Goal: Task Accomplishment & Management: Complete application form

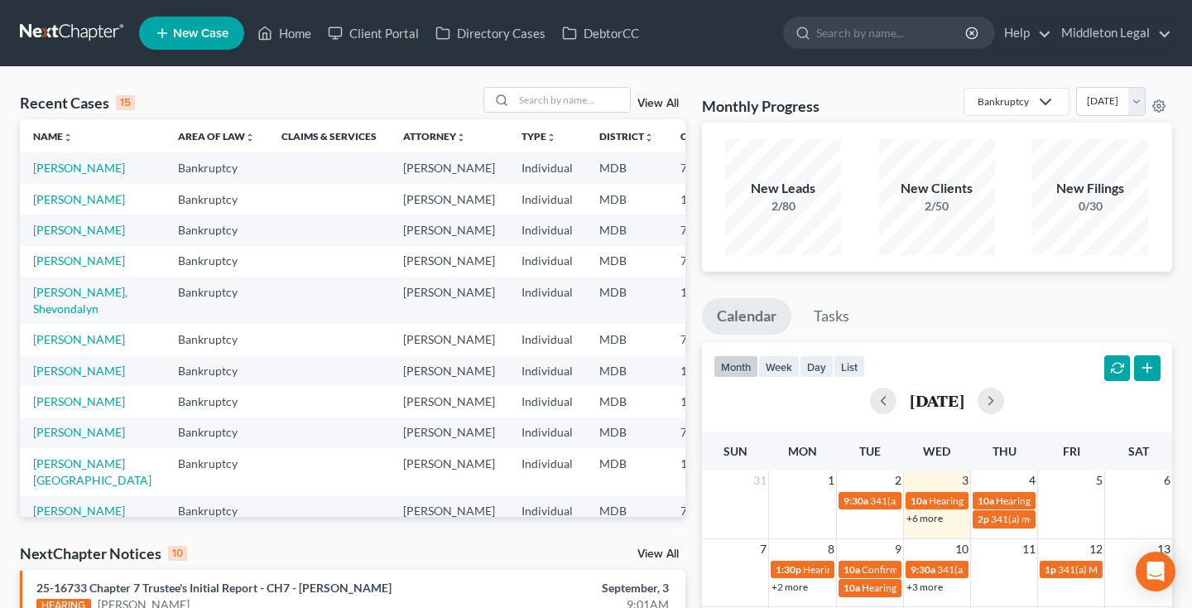
scroll to position [48, 0]
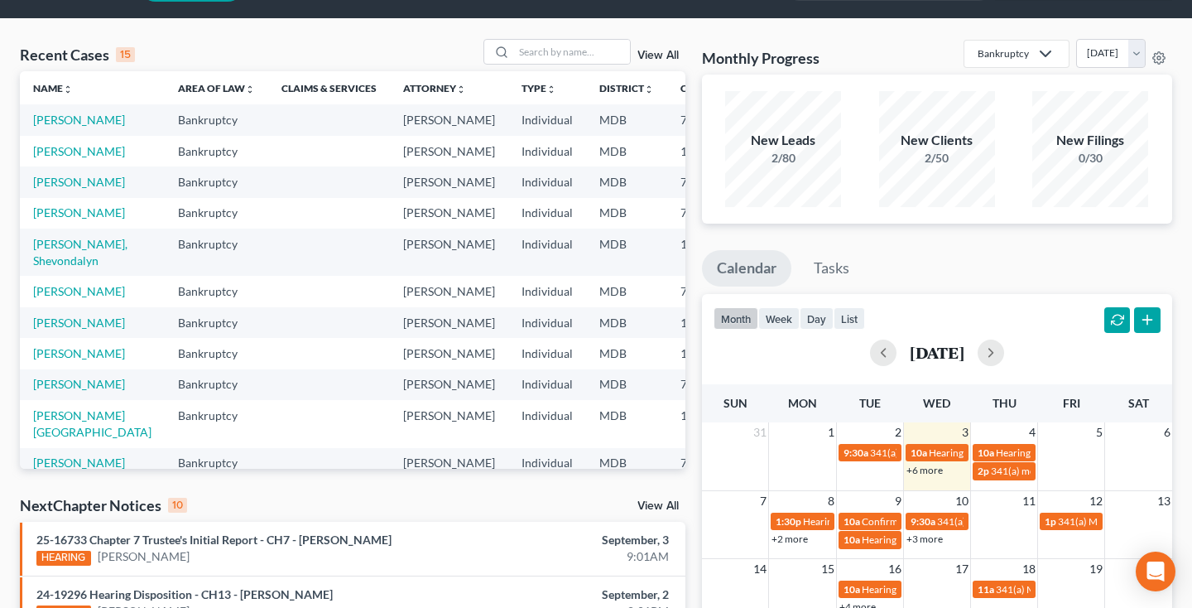
click at [921, 470] on link "+6 more" at bounding box center [925, 470] width 36 height 12
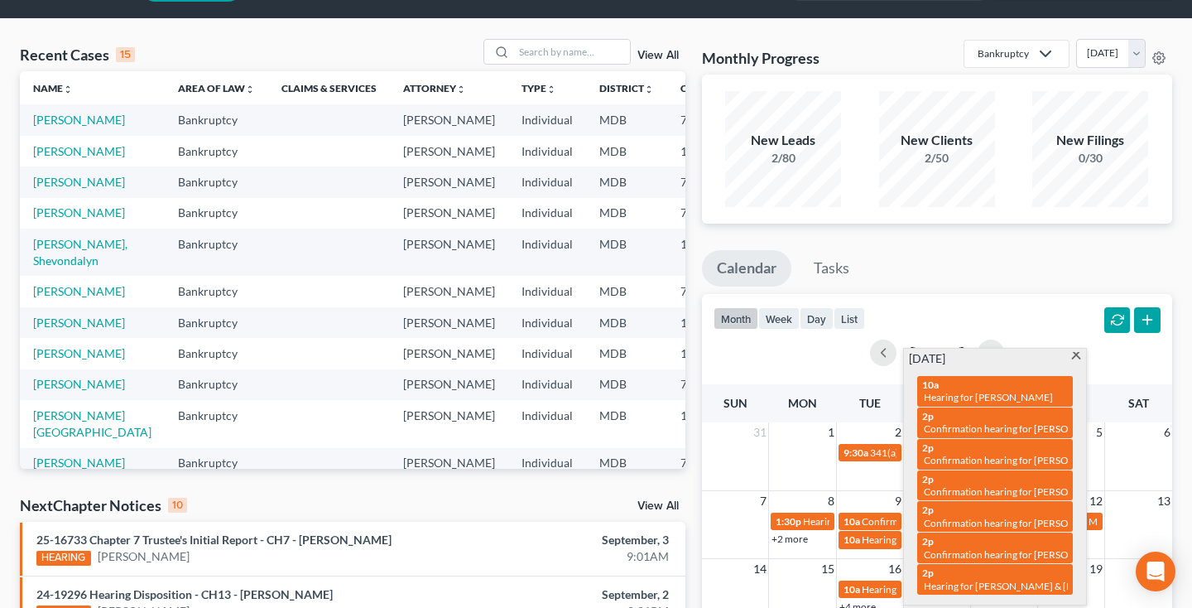
click at [1076, 354] on span at bounding box center [1077, 357] width 12 height 11
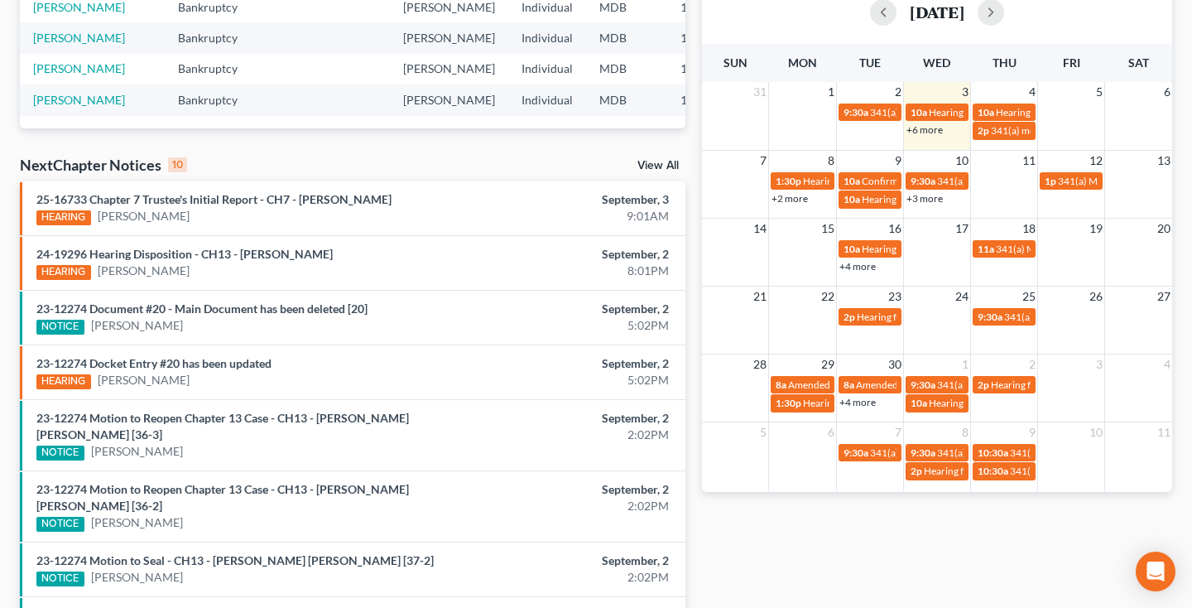
scroll to position [390, 0]
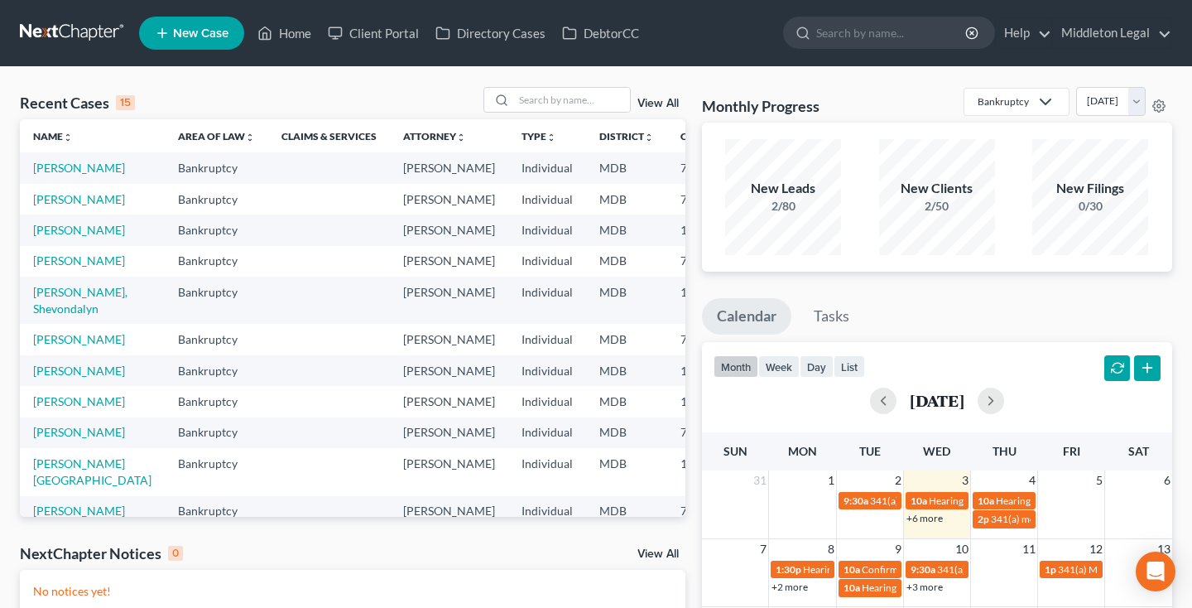
click at [186, 44] on link "New Case" at bounding box center [191, 33] width 105 height 33
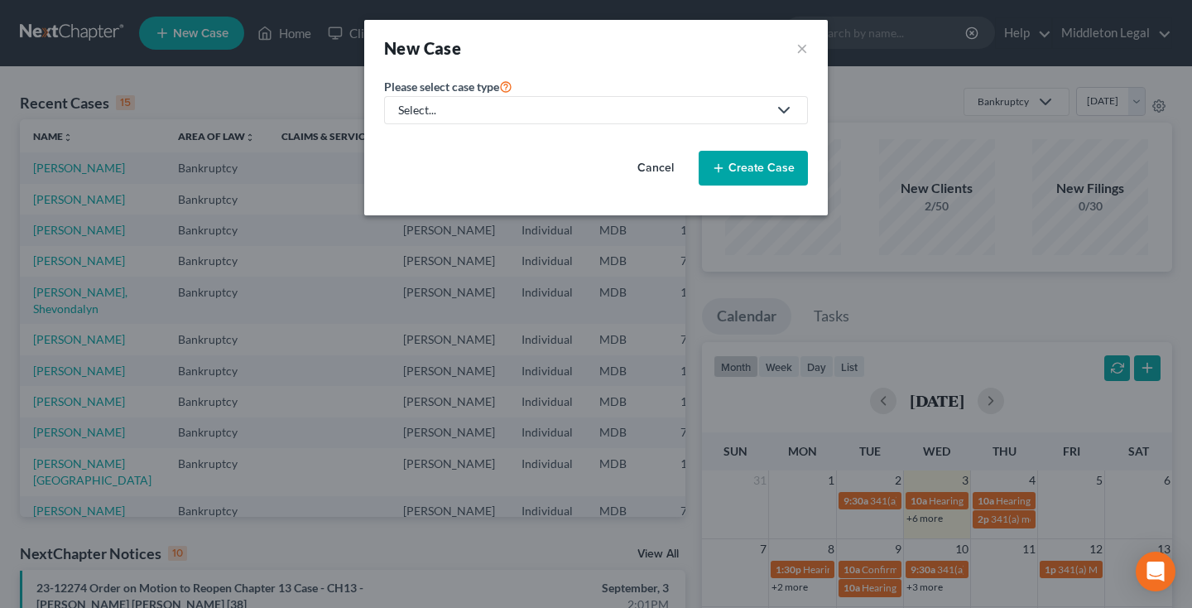
click at [562, 111] on div "Select..." at bounding box center [582, 110] width 369 height 17
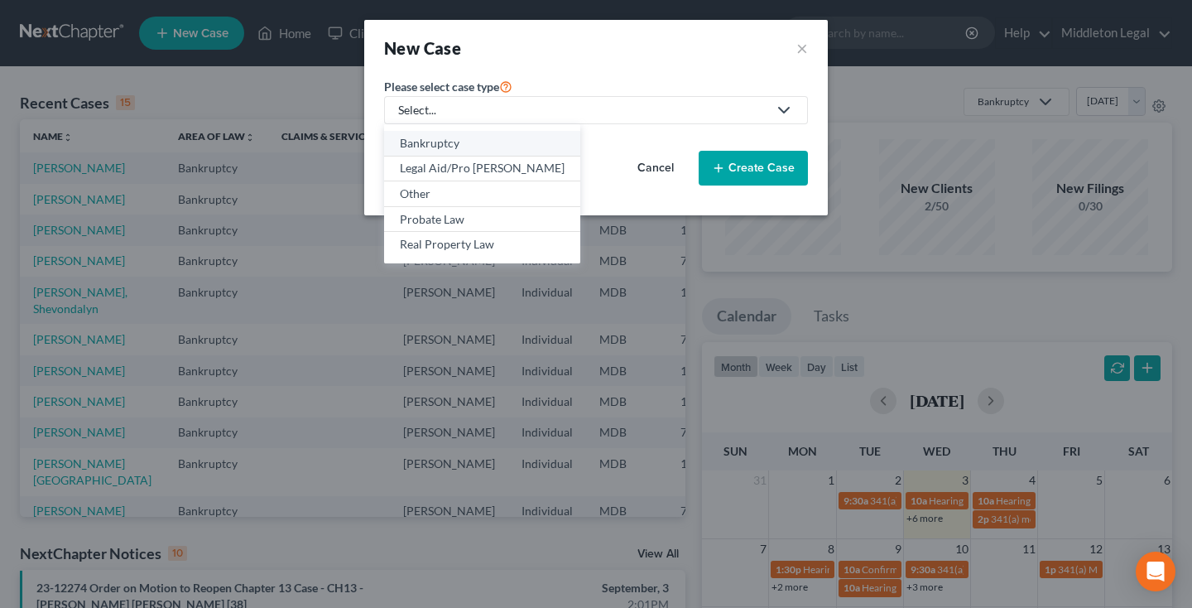
click at [482, 142] on div "Bankruptcy" at bounding box center [482, 143] width 165 height 17
select select "38"
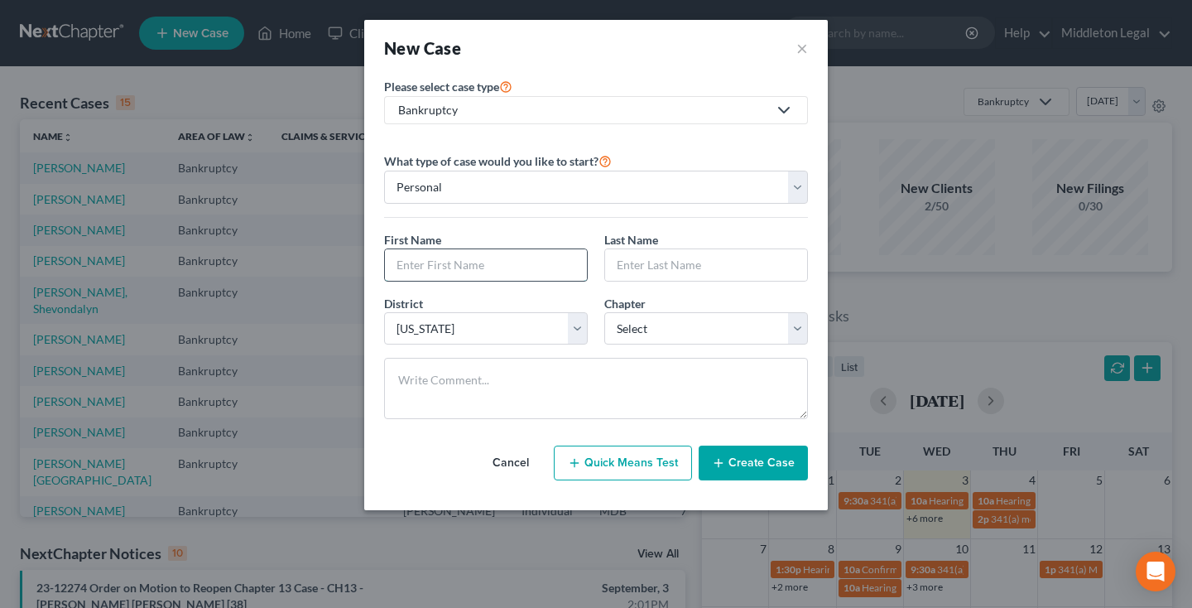
paste input "Tamara Wilson St Hill"
drag, startPoint x: 474, startPoint y: 265, endPoint x: 520, endPoint y: 266, distance: 45.5
click at [522, 267] on input "Tamara Wilson St Hill" at bounding box center [486, 264] width 202 height 31
type input "Tamara Wilson"
click at [647, 282] on div "First Name * Tamara Wilson Last Name *" at bounding box center [596, 263] width 441 height 64
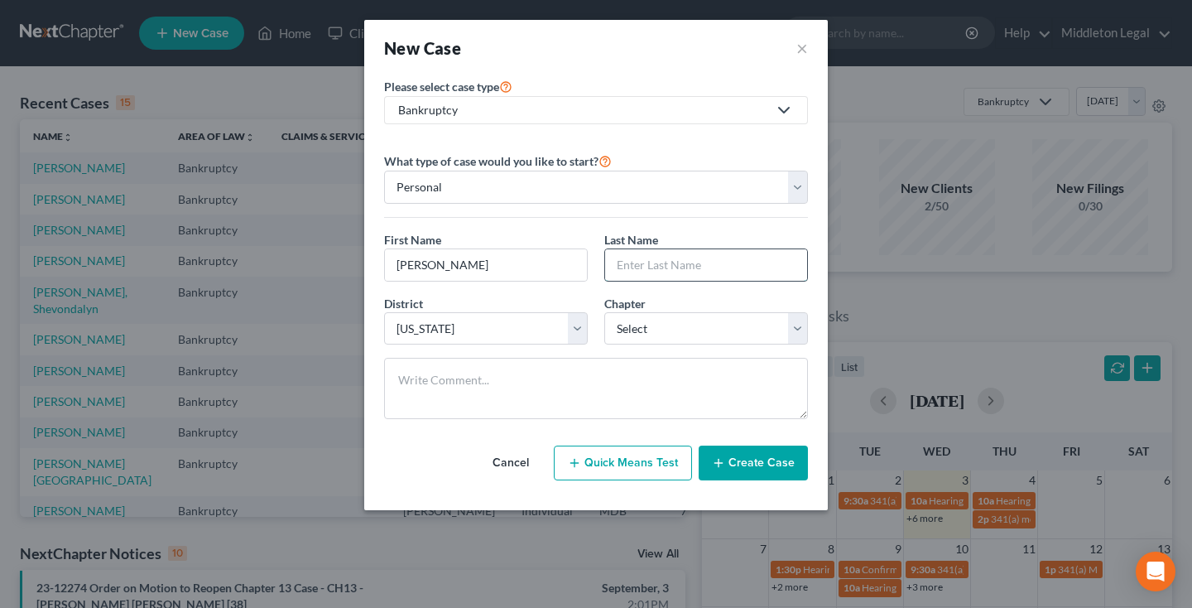
paste input "St Hill"
type input "St Hill"
select select "3"
click at [504, 405] on textarea at bounding box center [596, 388] width 424 height 61
paste textarea "Tamara Wilson St Hill 2540 Windy Oak Court Crofton, MD 21114"
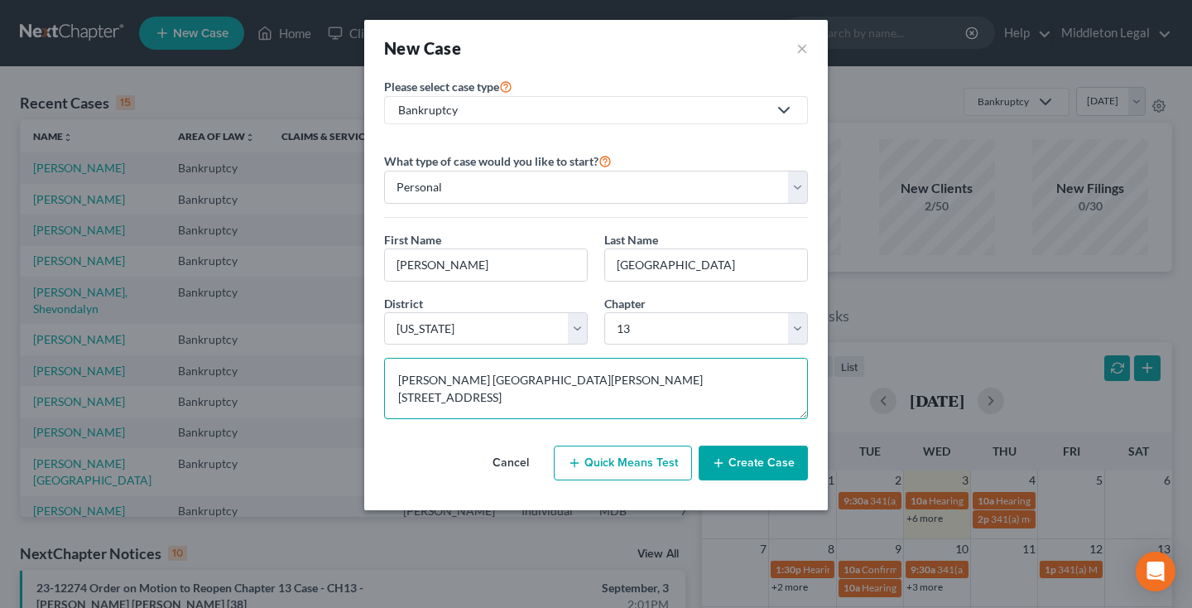
scroll to position [4, 0]
type textarea "Tamara Wilson St Hill 2540 Windy Oak Court Crofton, MD 21114"
click at [739, 473] on button "Create Case" at bounding box center [753, 462] width 109 height 35
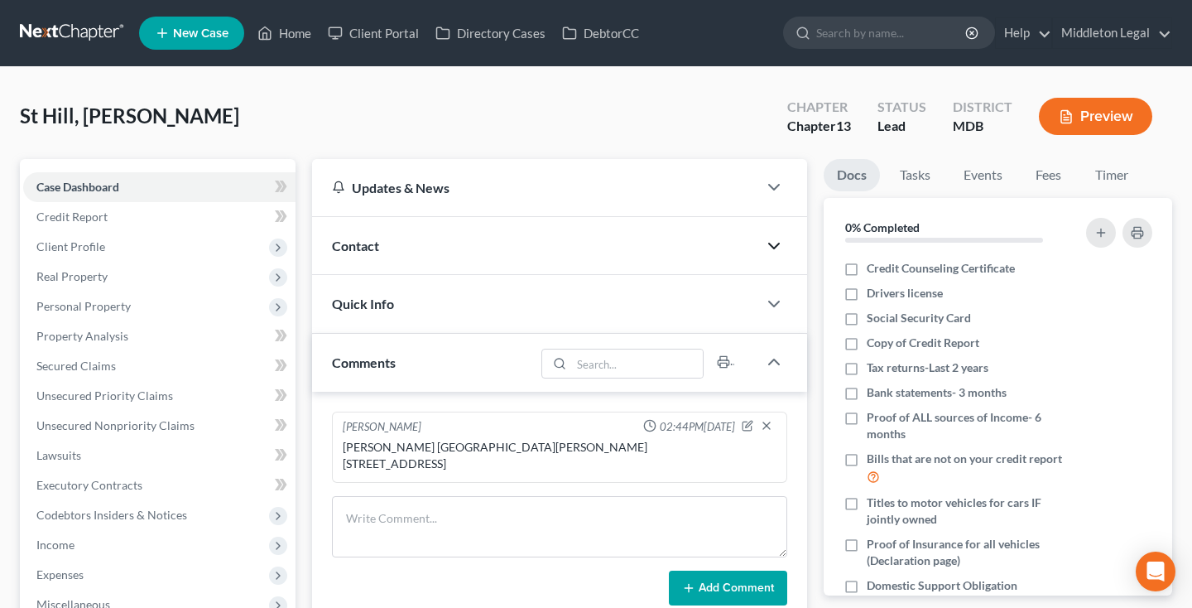
click at [774, 242] on icon "button" at bounding box center [774, 246] width 20 height 20
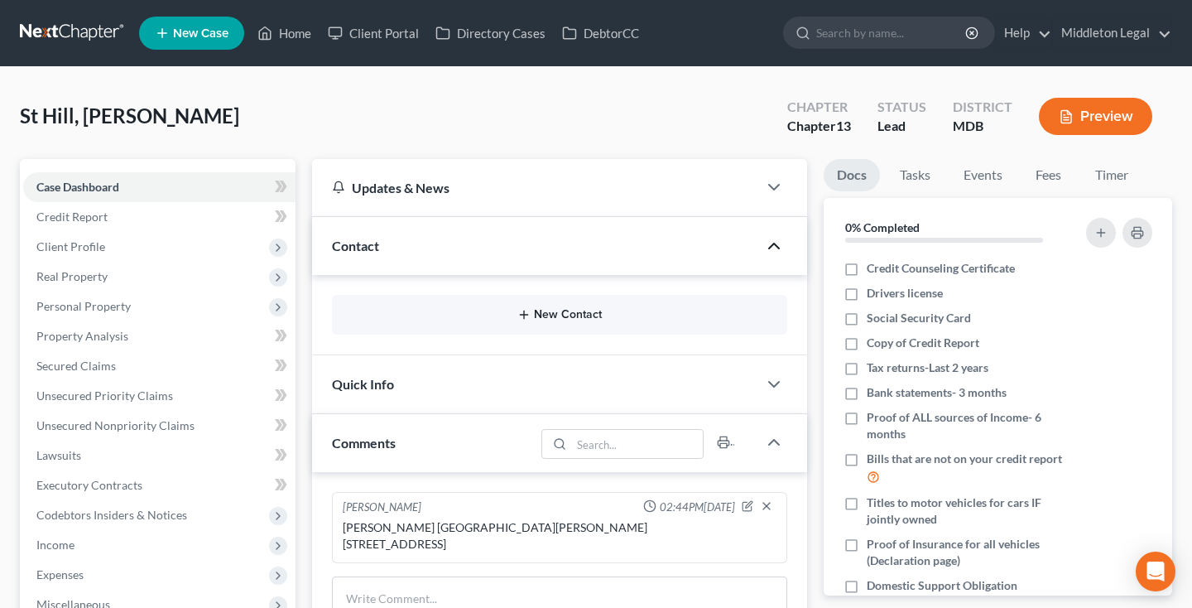
click at [557, 312] on button "New Contact" at bounding box center [559, 314] width 429 height 13
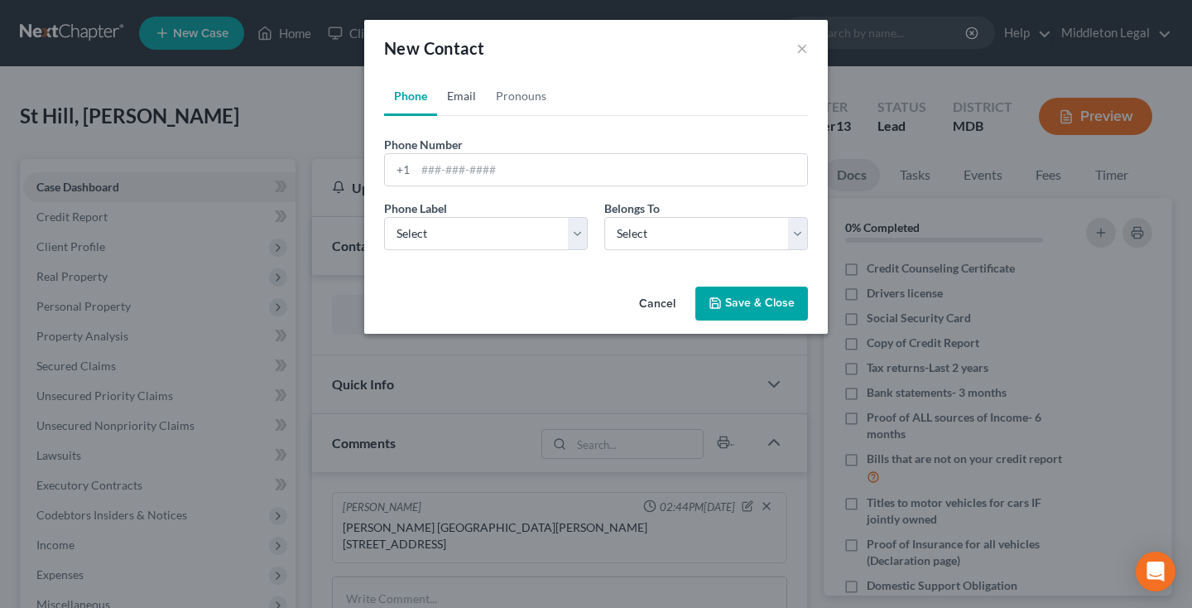
click at [460, 94] on link "Email" at bounding box center [461, 96] width 49 height 40
paste input "twsthill@gmail.com"
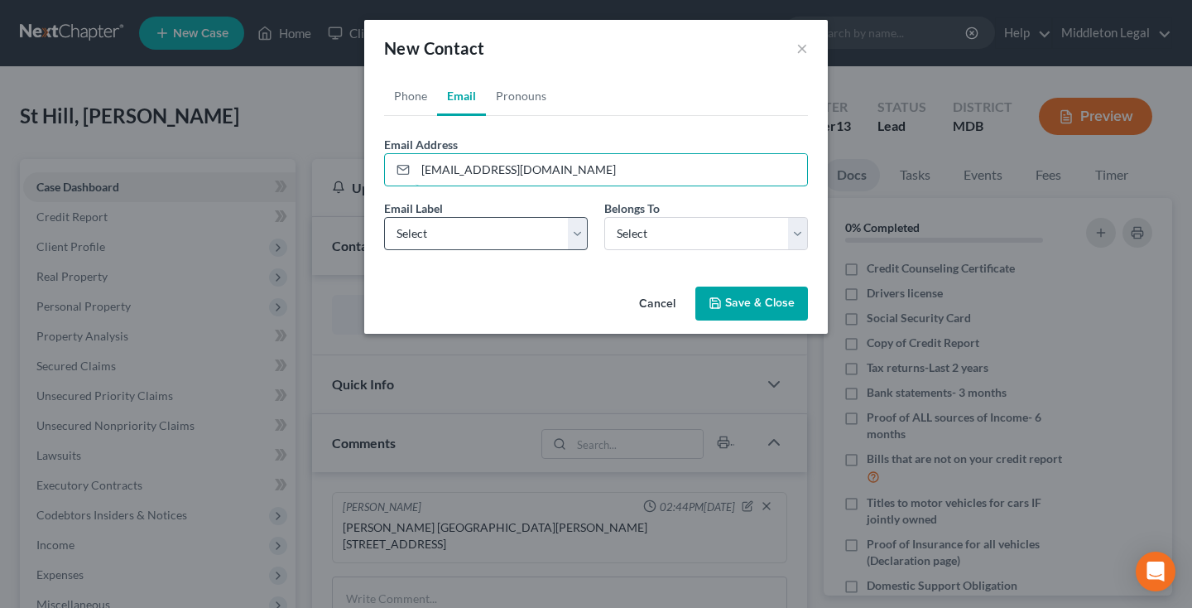
type input "twsthill@gmail.com"
select select "0"
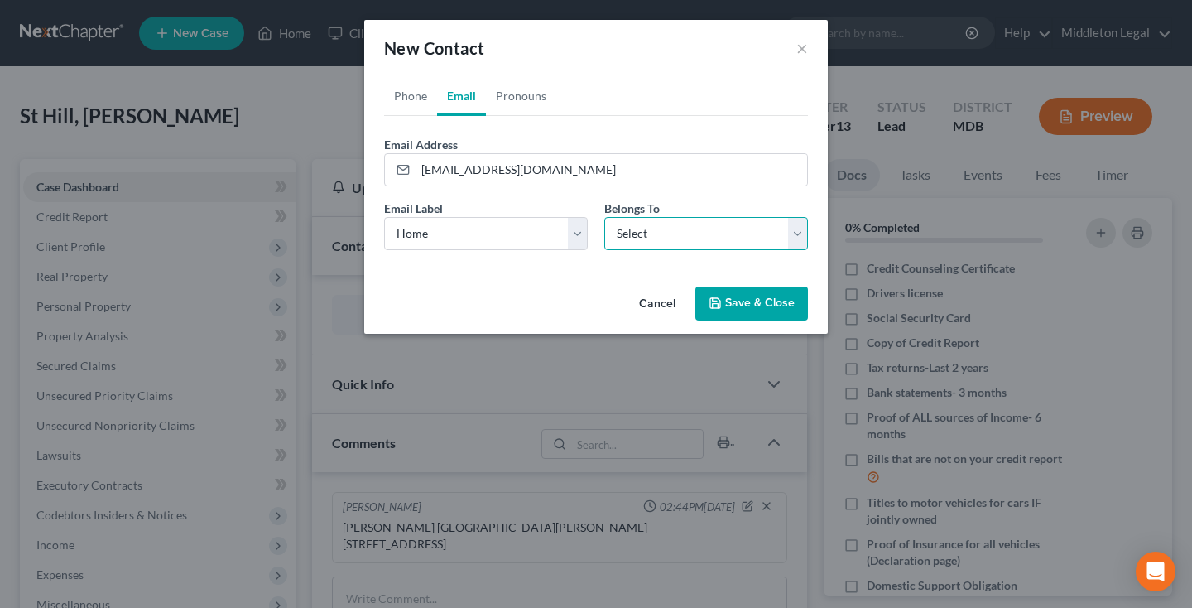
select select "0"
click at [398, 99] on link "Phone" at bounding box center [410, 96] width 53 height 40
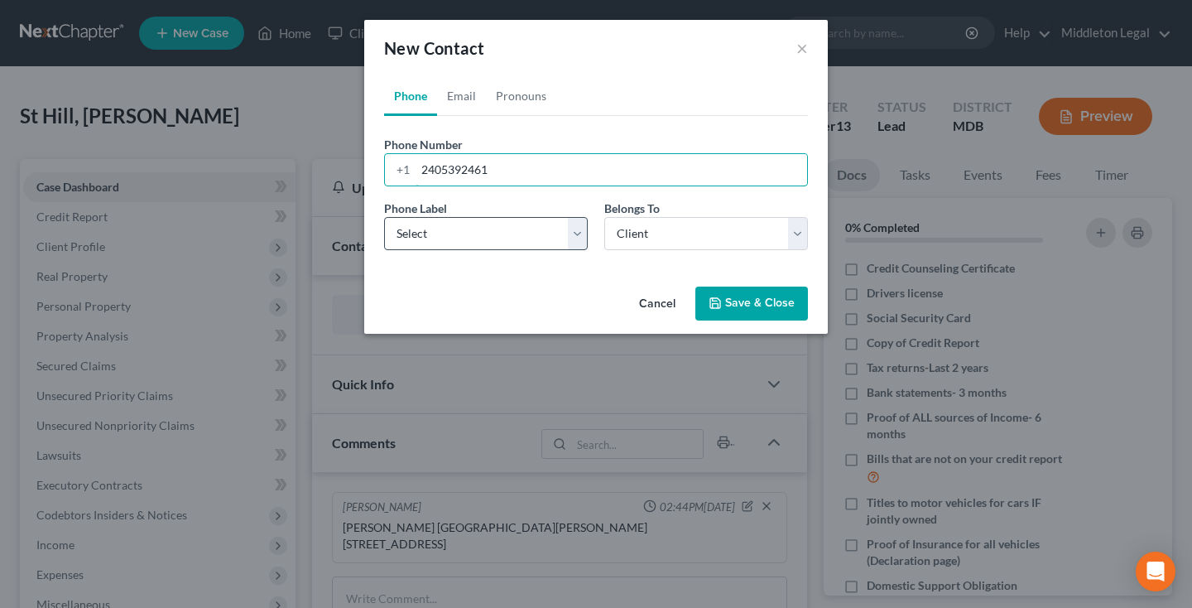
type input "2405392461"
select select "0"
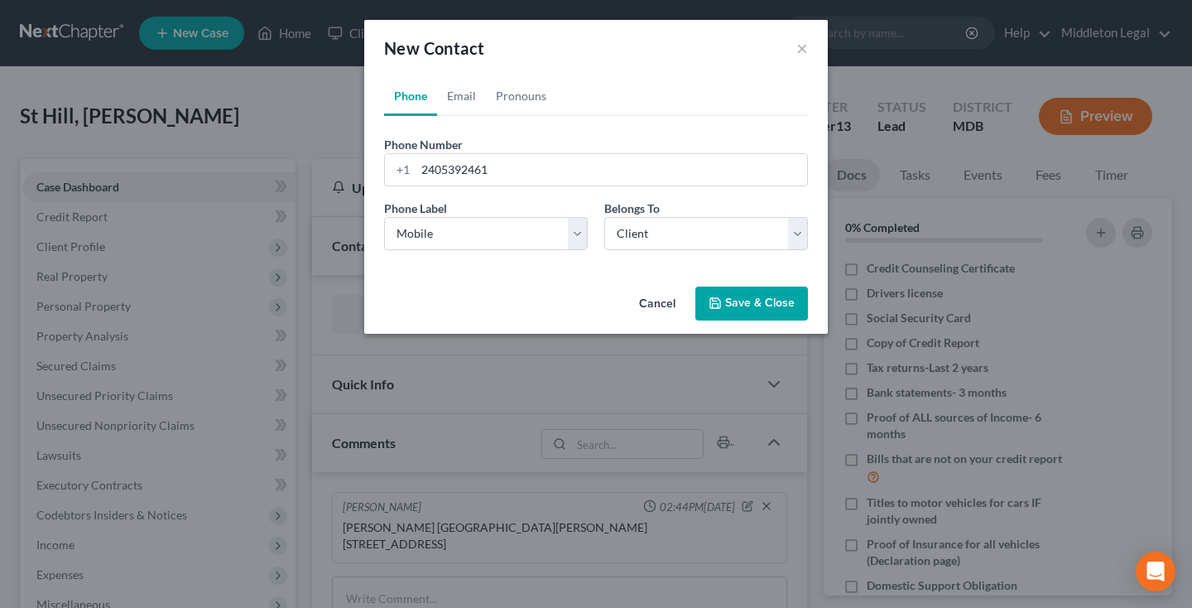
click at [736, 308] on button "Save & Close" at bounding box center [752, 304] width 113 height 35
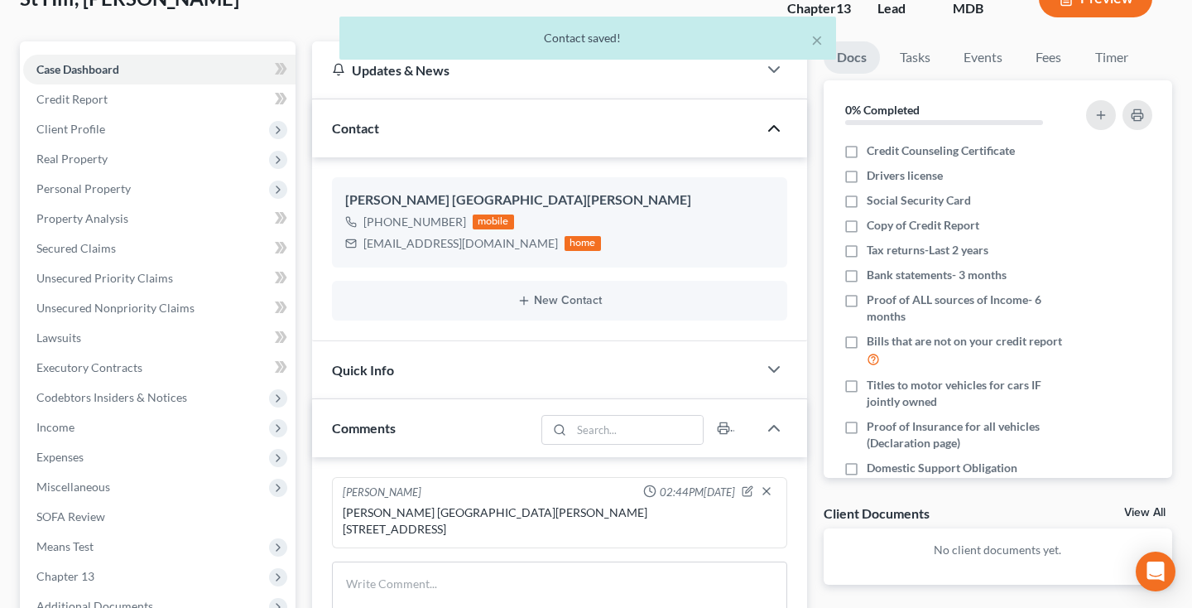
scroll to position [146, 0]
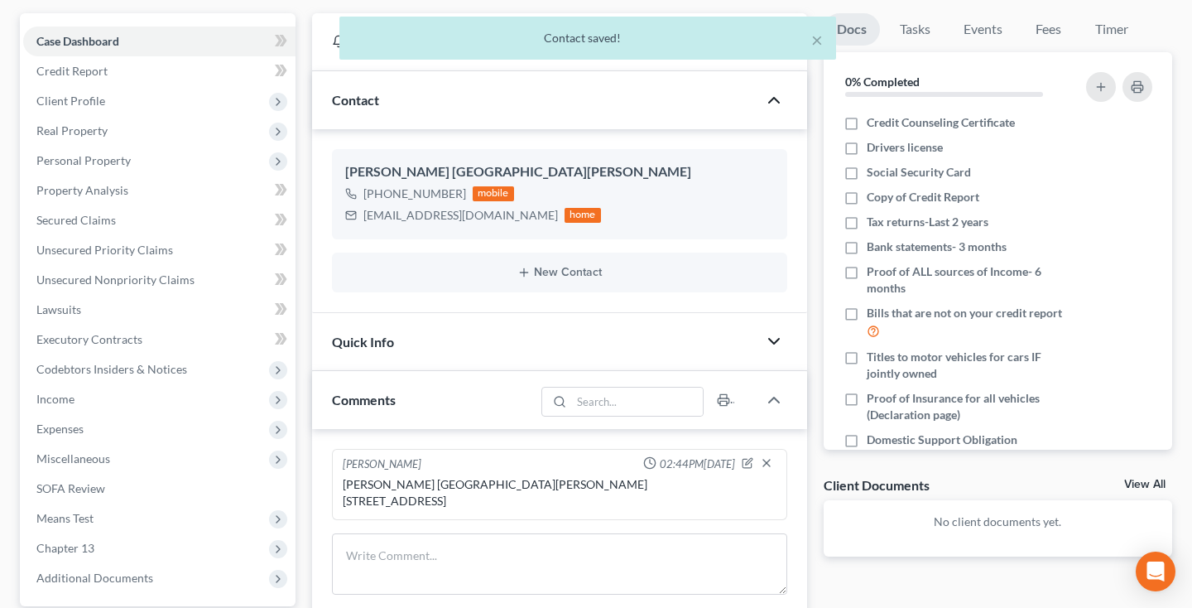
click at [779, 335] on icon "button" at bounding box center [774, 341] width 20 height 20
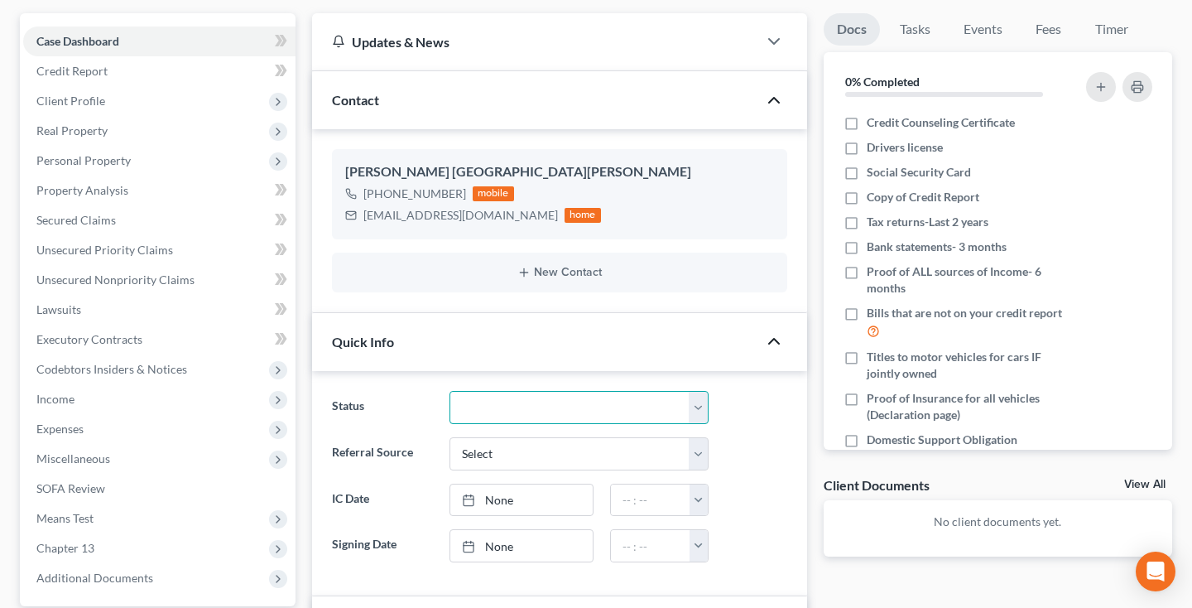
select select "3"
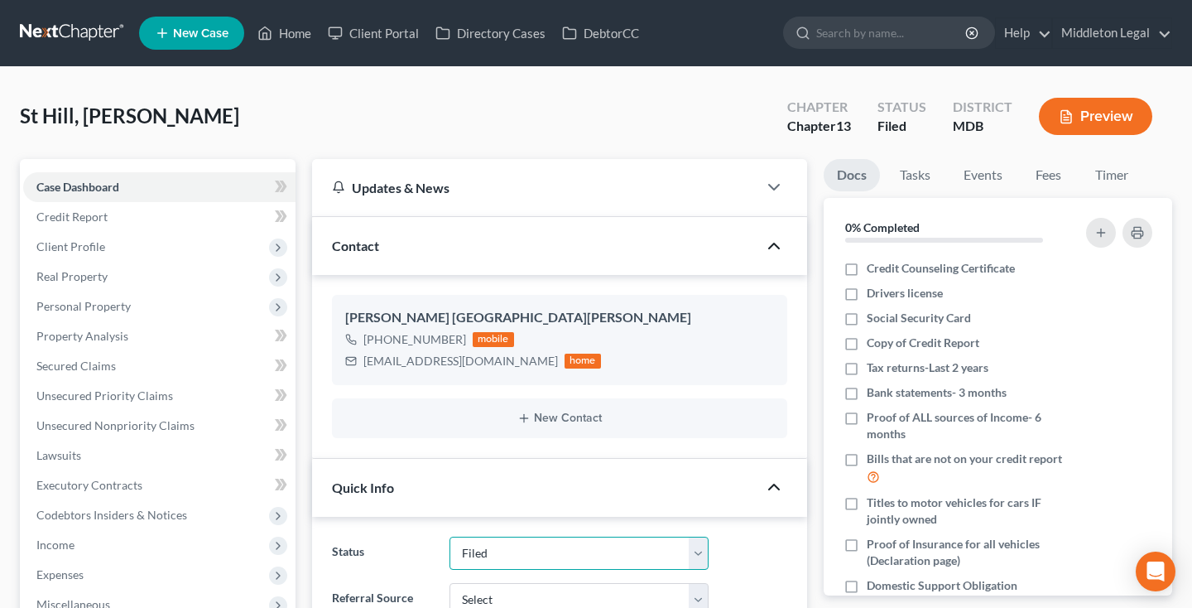
scroll to position [0, 0]
click at [106, 244] on span "Client Profile" at bounding box center [159, 247] width 272 height 30
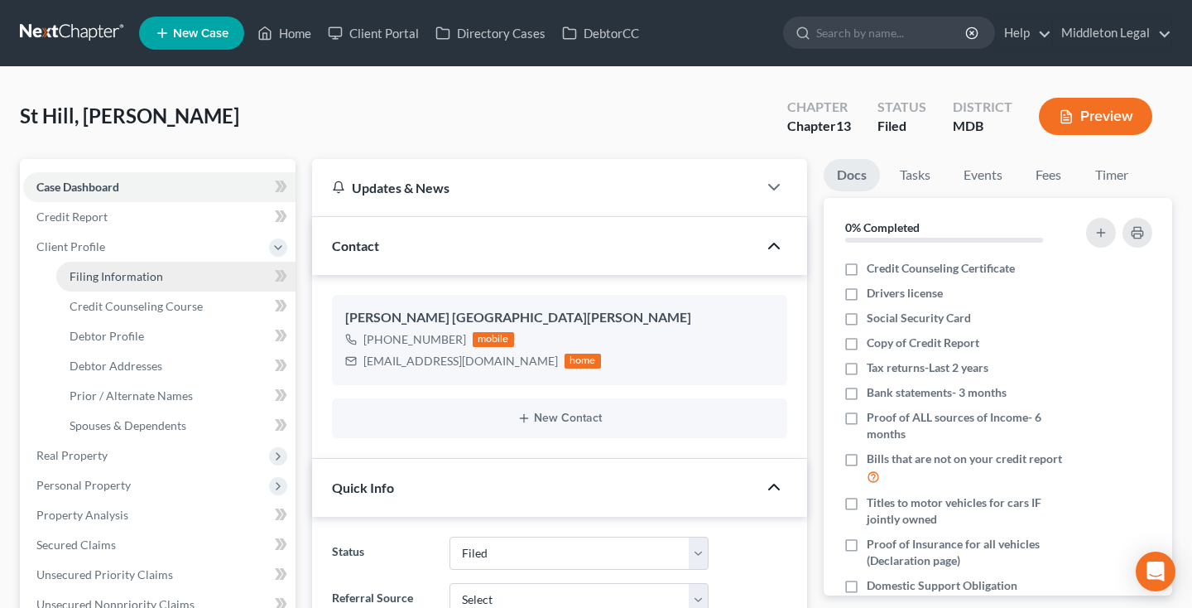
click at [118, 278] on span "Filing Information" at bounding box center [117, 276] width 94 height 14
select select "1"
select select "0"
select select "3"
select select "38"
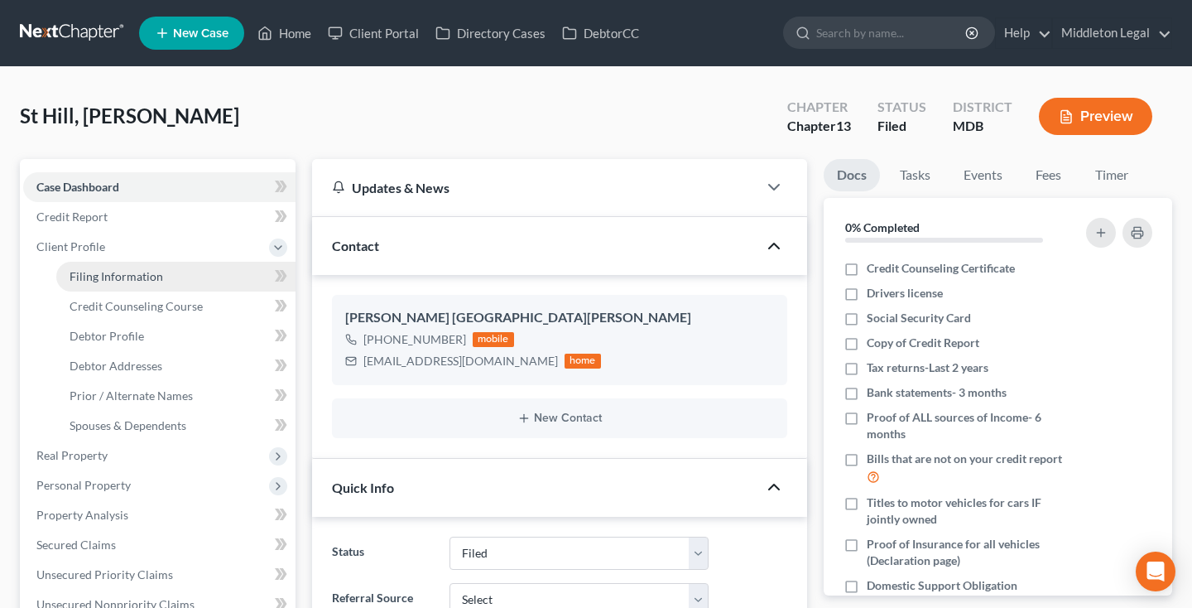
select select "21"
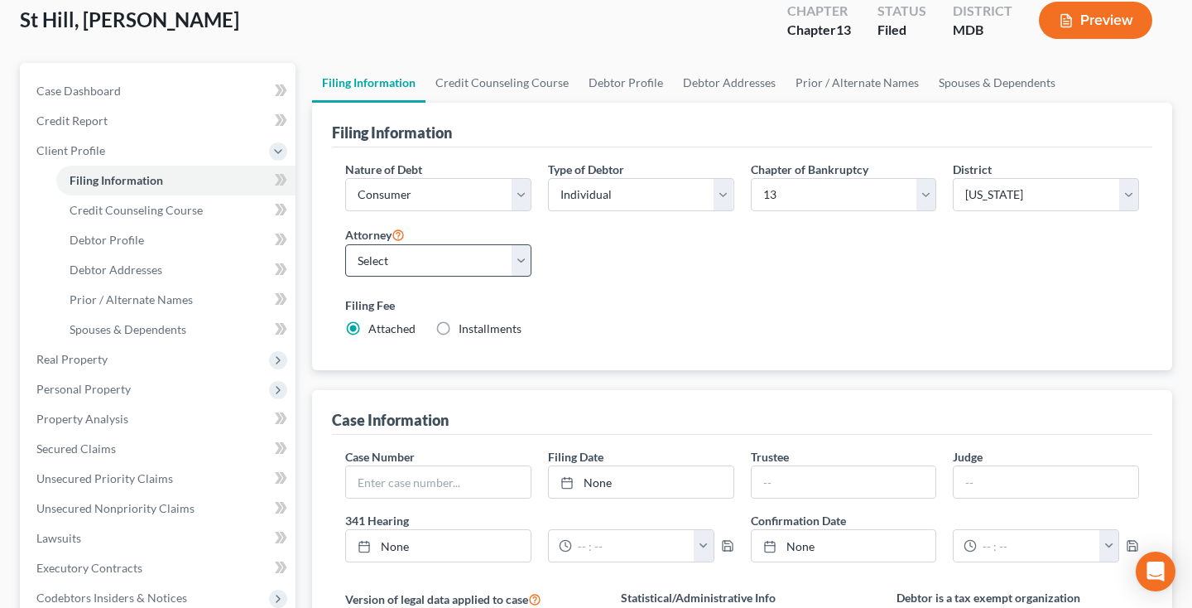
scroll to position [100, 0]
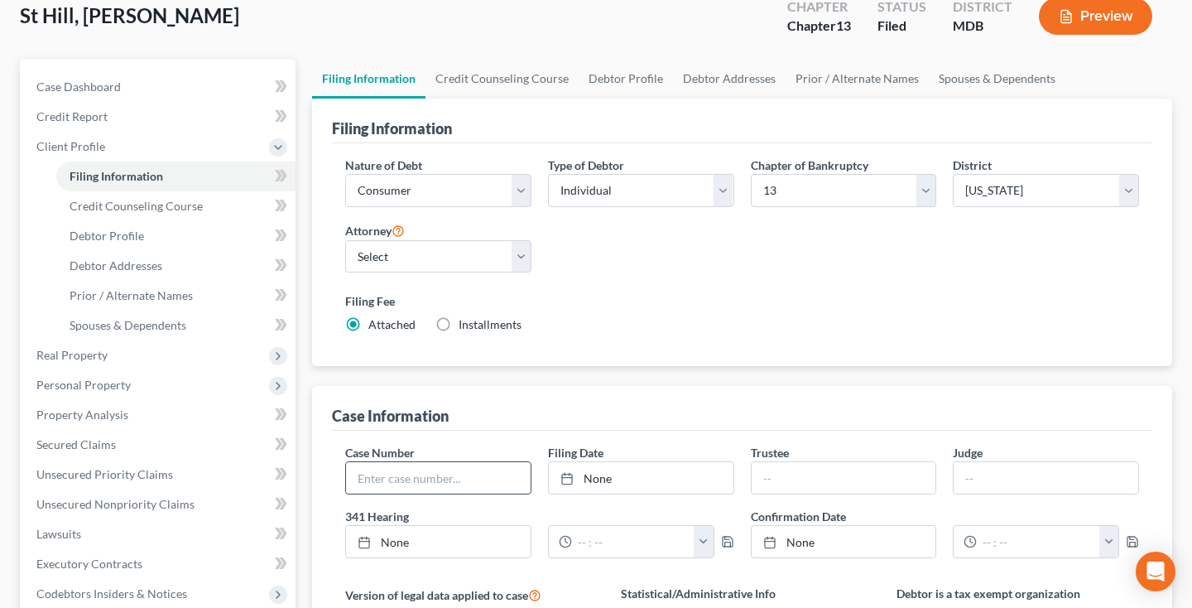
click at [378, 469] on input "text" at bounding box center [438, 477] width 185 height 31
paste input "25-17595"
type input "25-17595"
click at [597, 488] on link "None" at bounding box center [641, 477] width 185 height 31
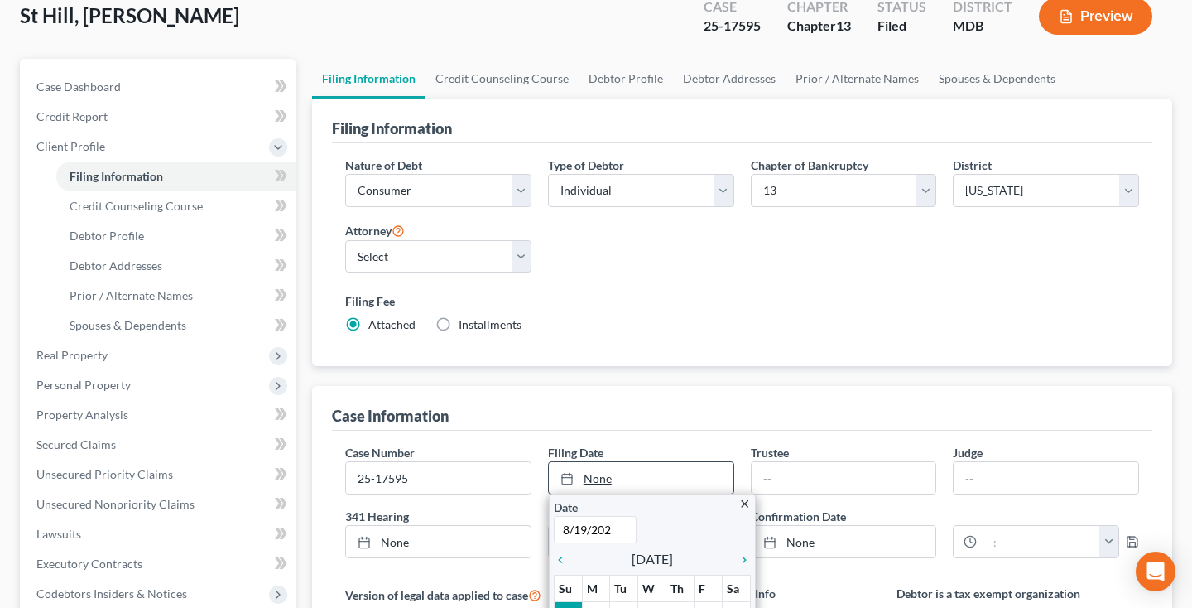
type input "8/19/2025"
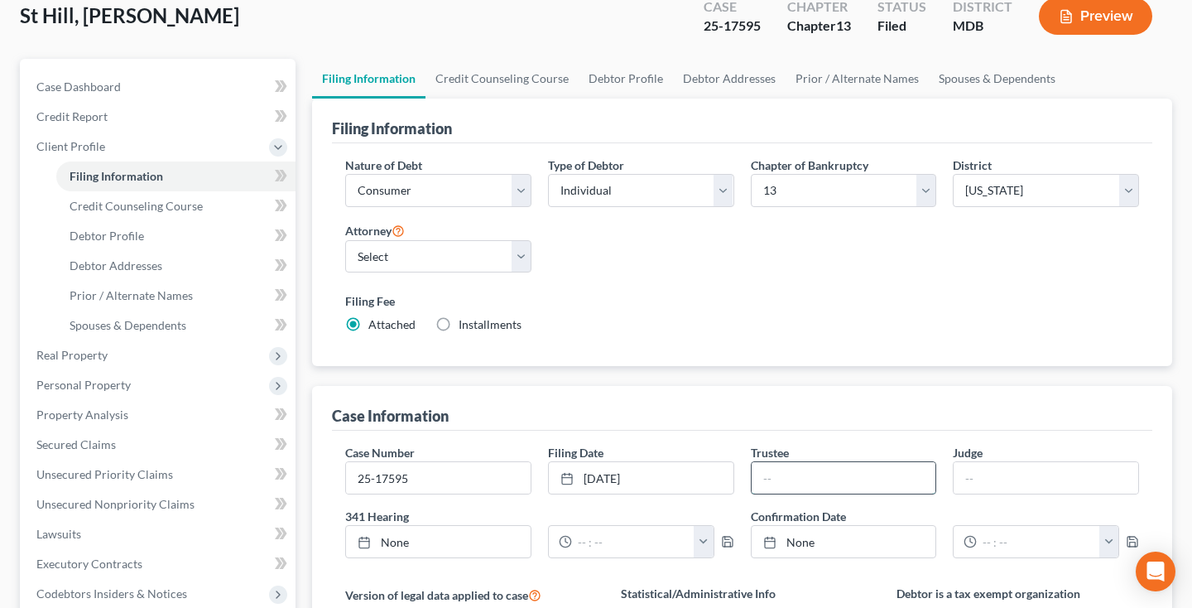
click at [814, 478] on input "text" at bounding box center [844, 477] width 185 height 31
type input "Tucci"
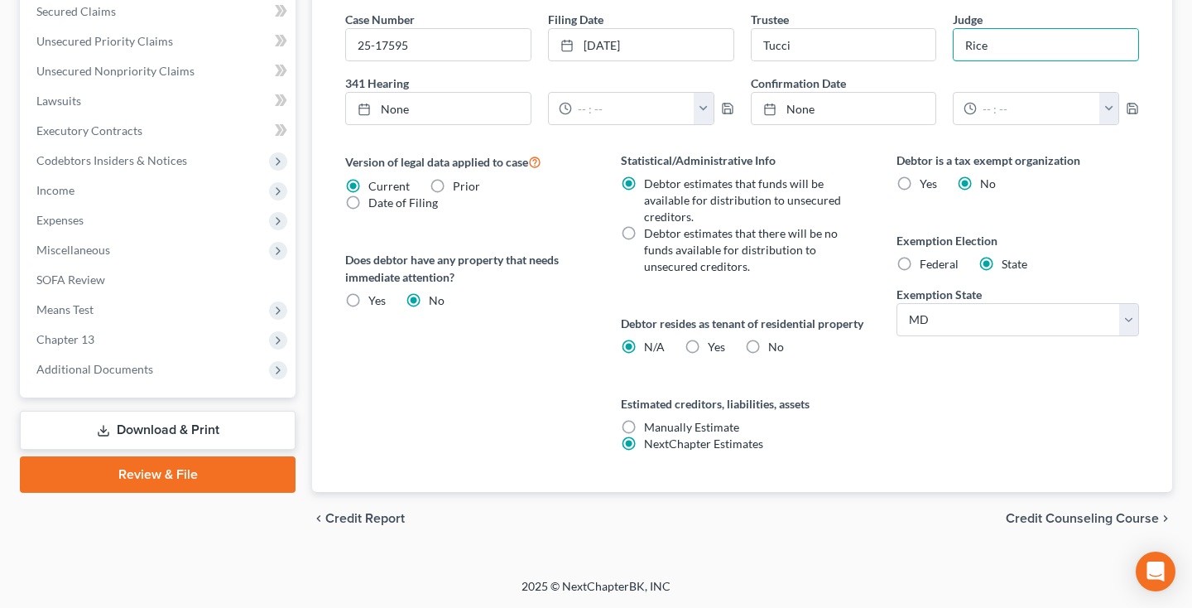
scroll to position [551, 0]
type input "Rice"
click at [153, 354] on span "Additional Documents" at bounding box center [159, 369] width 272 height 30
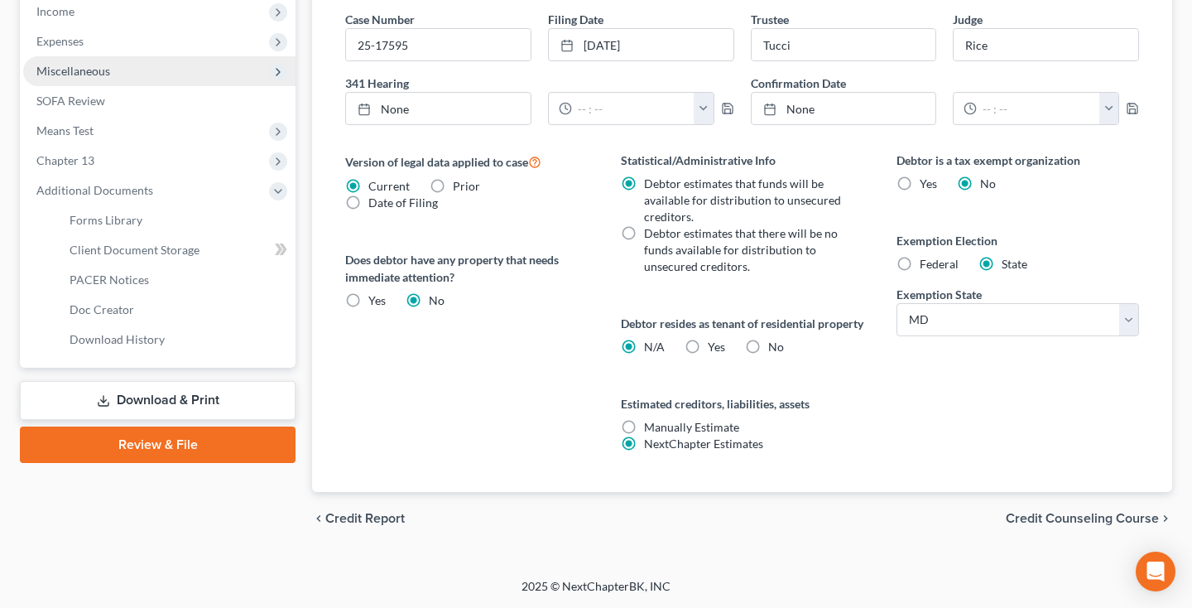
click at [156, 56] on span "Miscellaneous" at bounding box center [159, 71] width 272 height 30
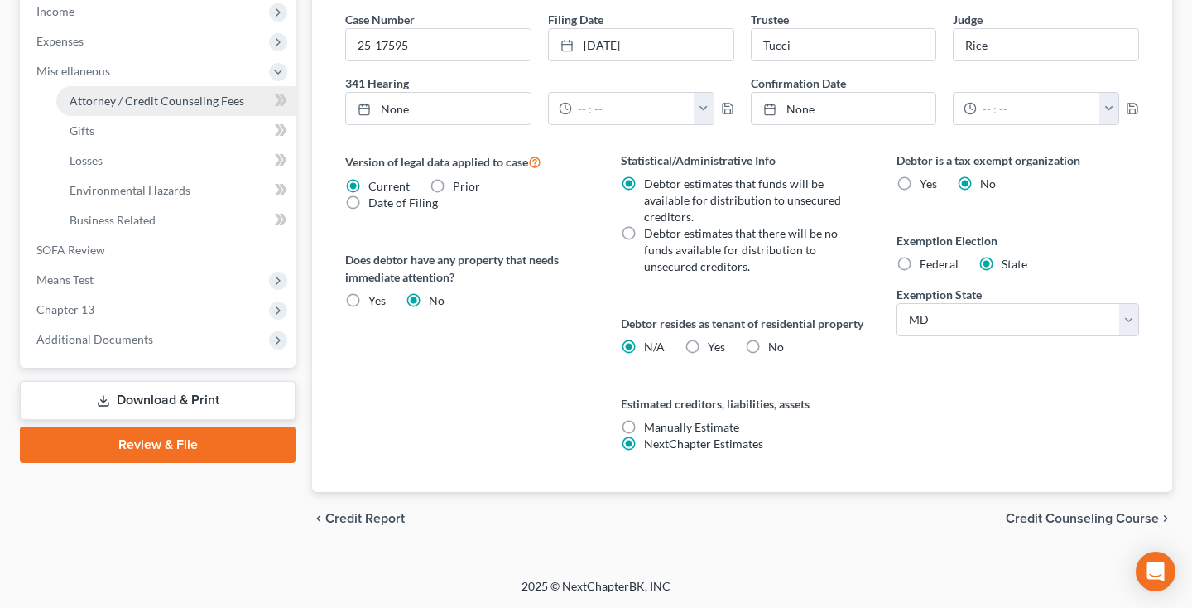
click at [156, 94] on span "Attorney / Credit Counseling Fees" at bounding box center [157, 101] width 175 height 14
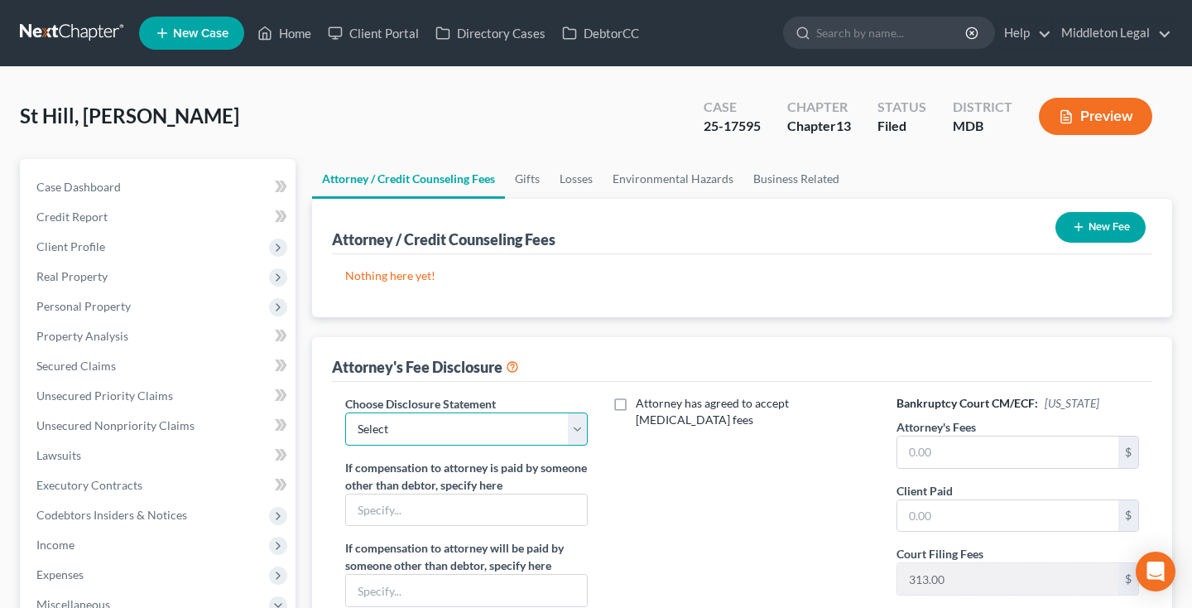
select select "3"
click at [972, 461] on input "text" at bounding box center [1008, 451] width 221 height 31
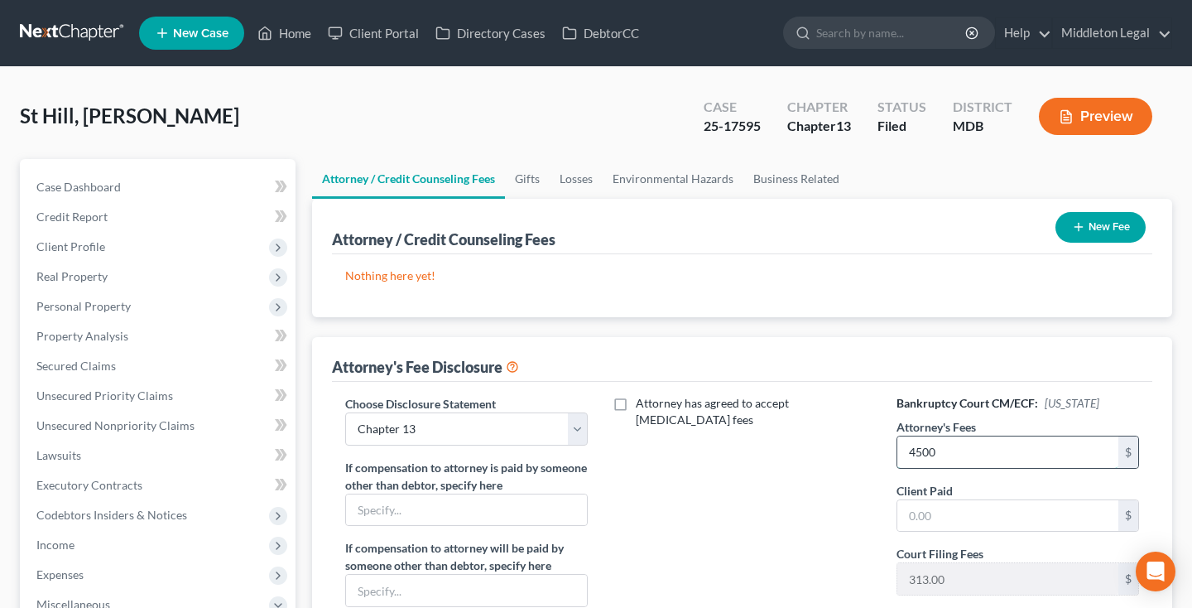
type input "4,500"
click at [961, 524] on input "text" at bounding box center [1008, 515] width 221 height 31
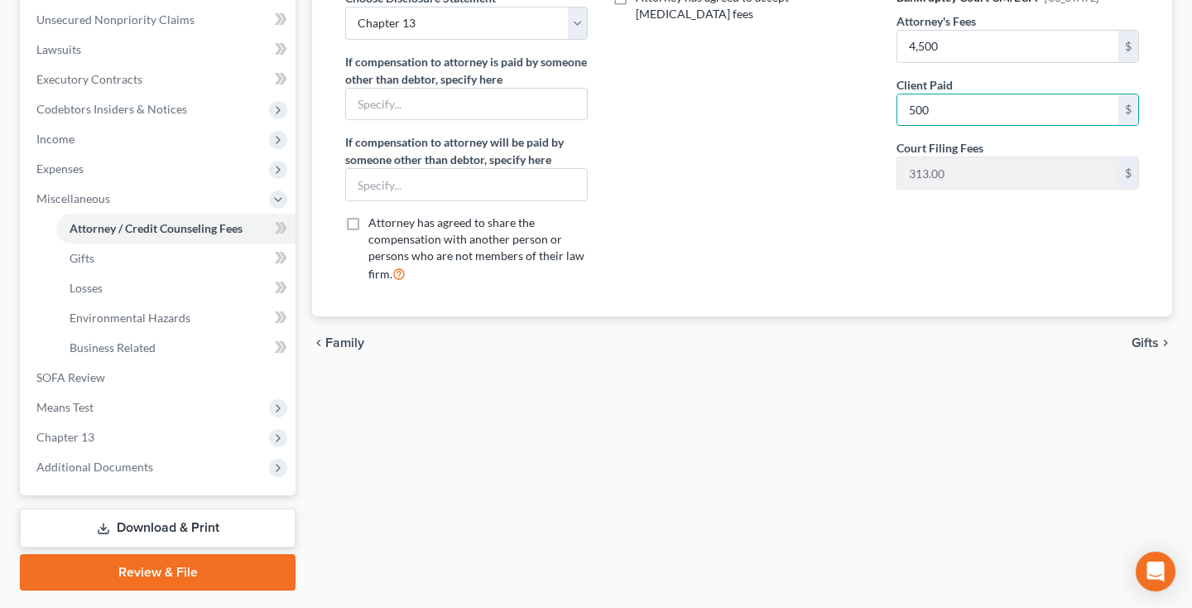
scroll to position [450, 0]
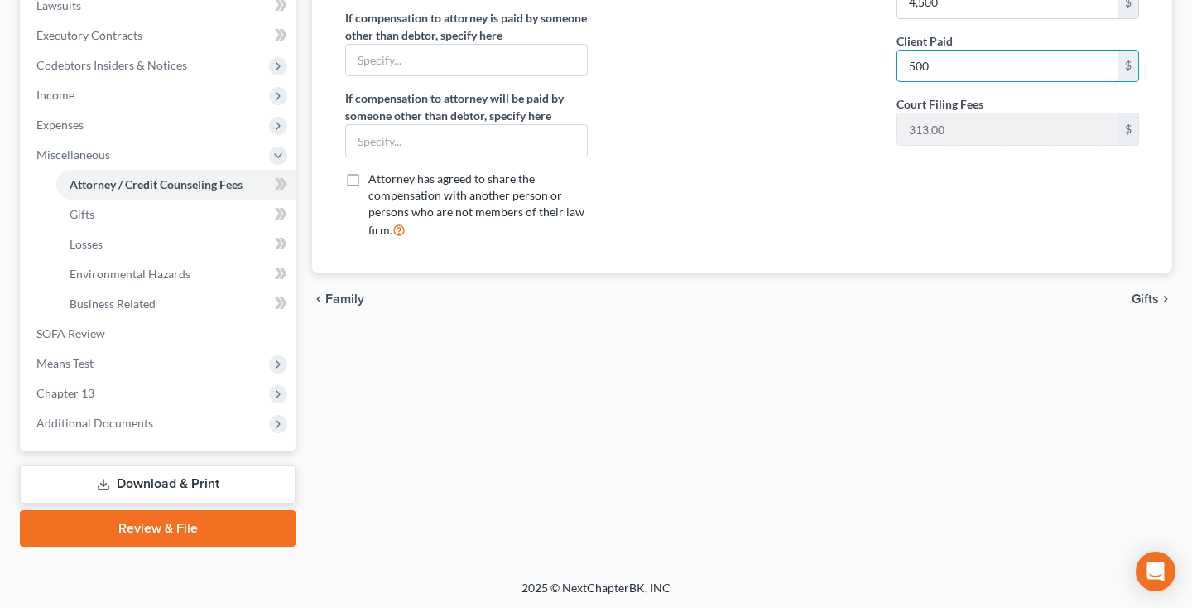
type input "500"
click at [227, 487] on link "Download & Print" at bounding box center [158, 484] width 276 height 39
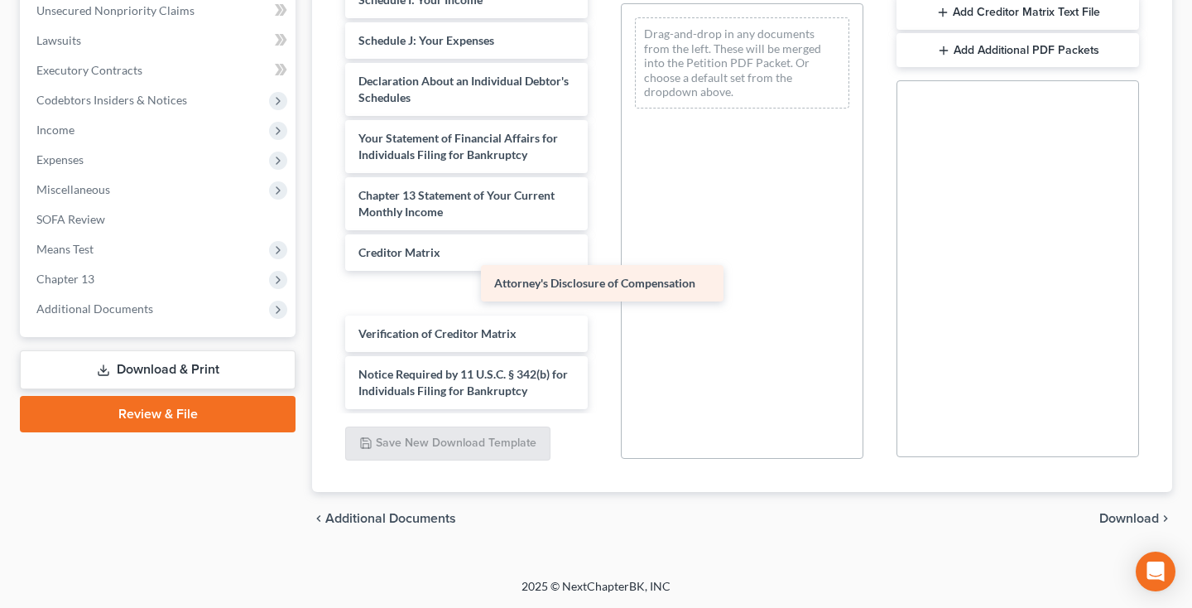
scroll to position [347, 0]
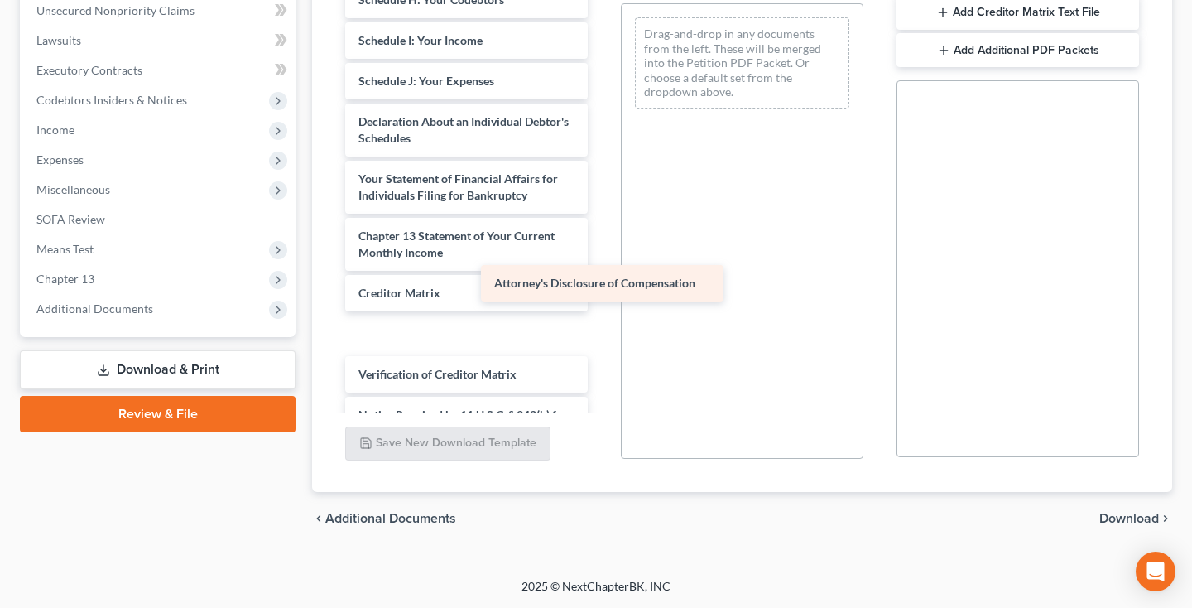
drag, startPoint x: 513, startPoint y: 392, endPoint x: 792, endPoint y: 120, distance: 389.4
click at [601, 120] on div "Attorney's Disclosure of Compensation Voluntary Petition for Individuals Filing…" at bounding box center [466, 32] width 269 height 835
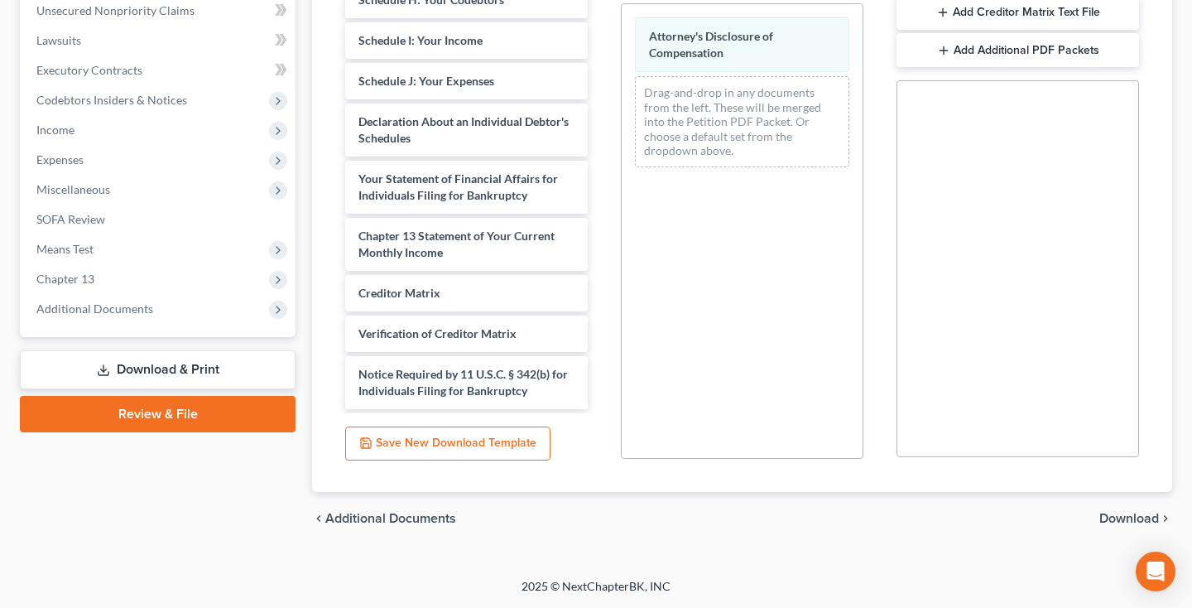
click at [1110, 513] on span "Download" at bounding box center [1130, 518] width 60 height 13
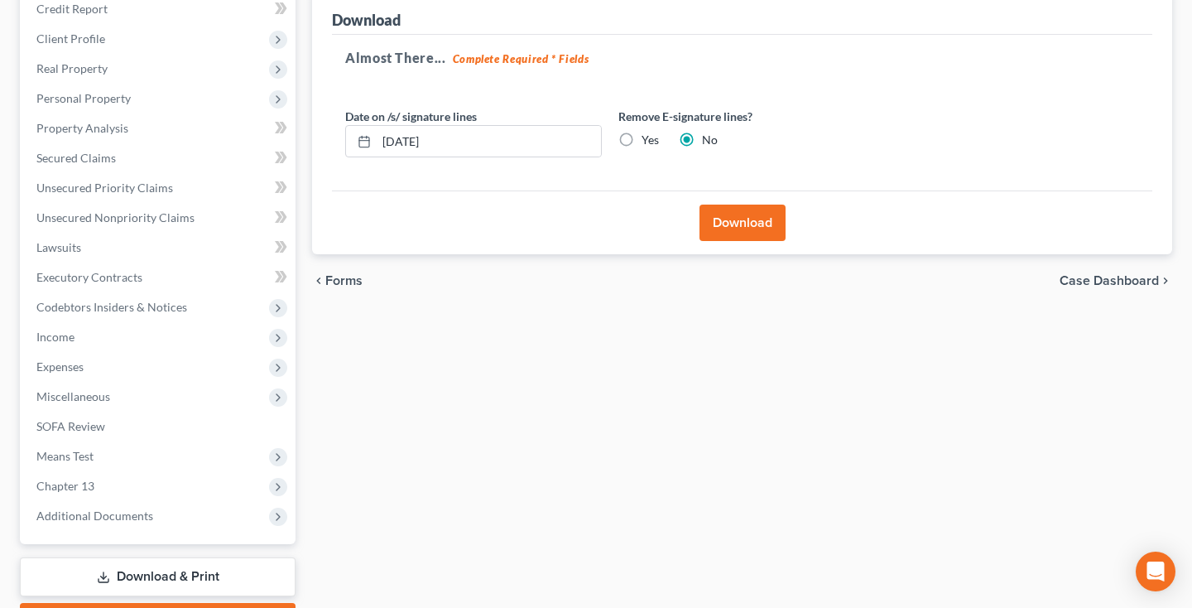
scroll to position [191, 0]
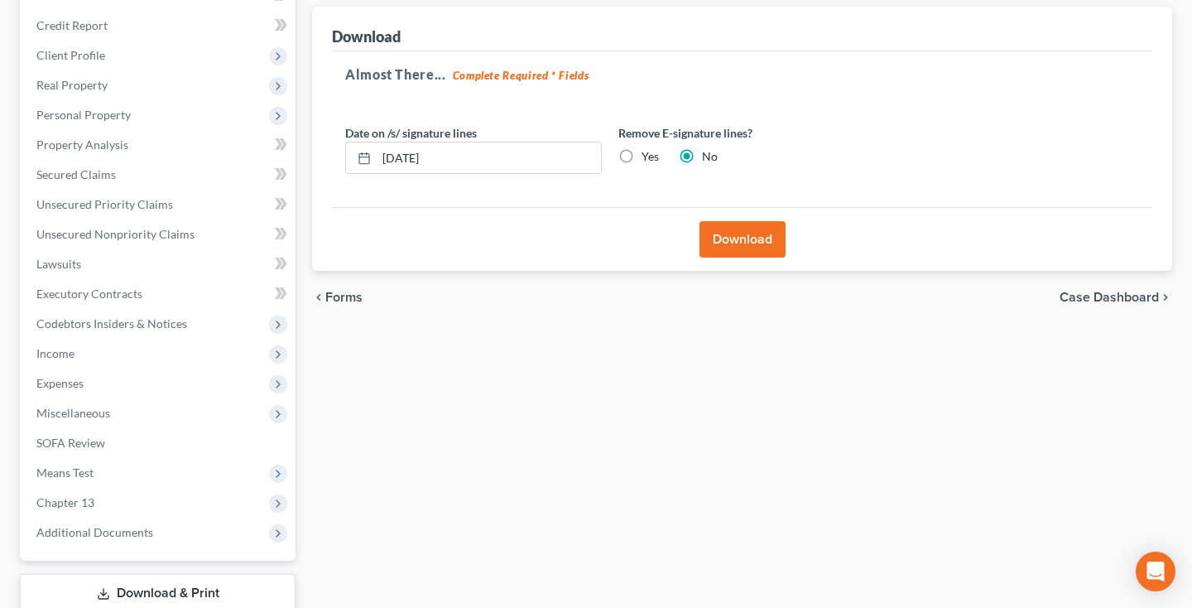
click at [751, 240] on button "Download" at bounding box center [743, 239] width 86 height 36
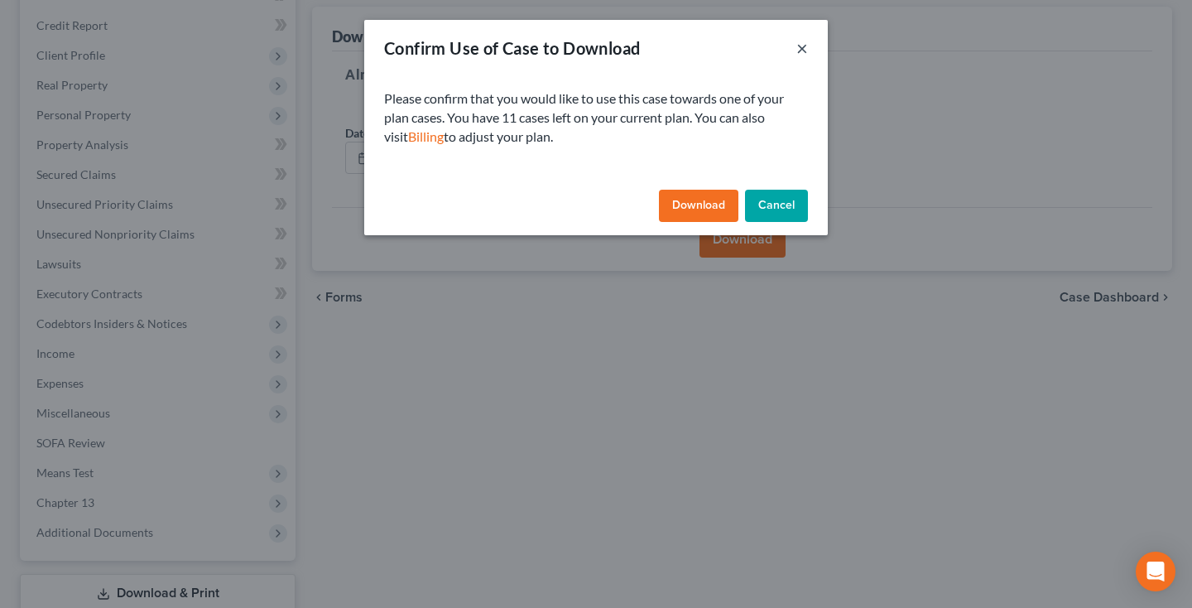
click at [804, 51] on button "×" at bounding box center [803, 48] width 12 height 20
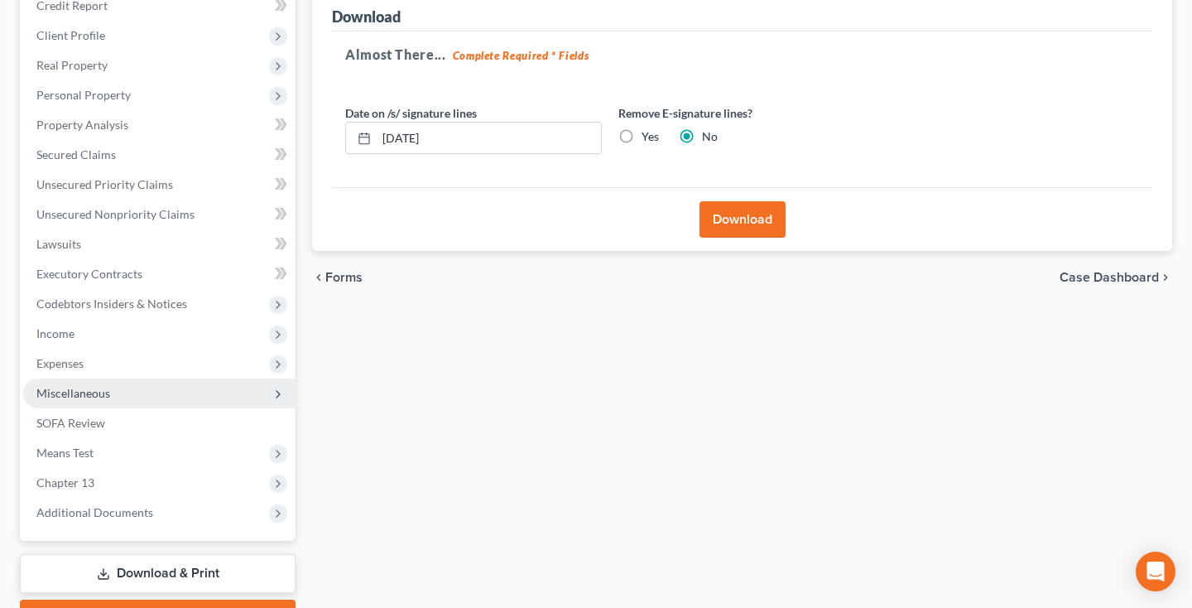
scroll to position [243, 0]
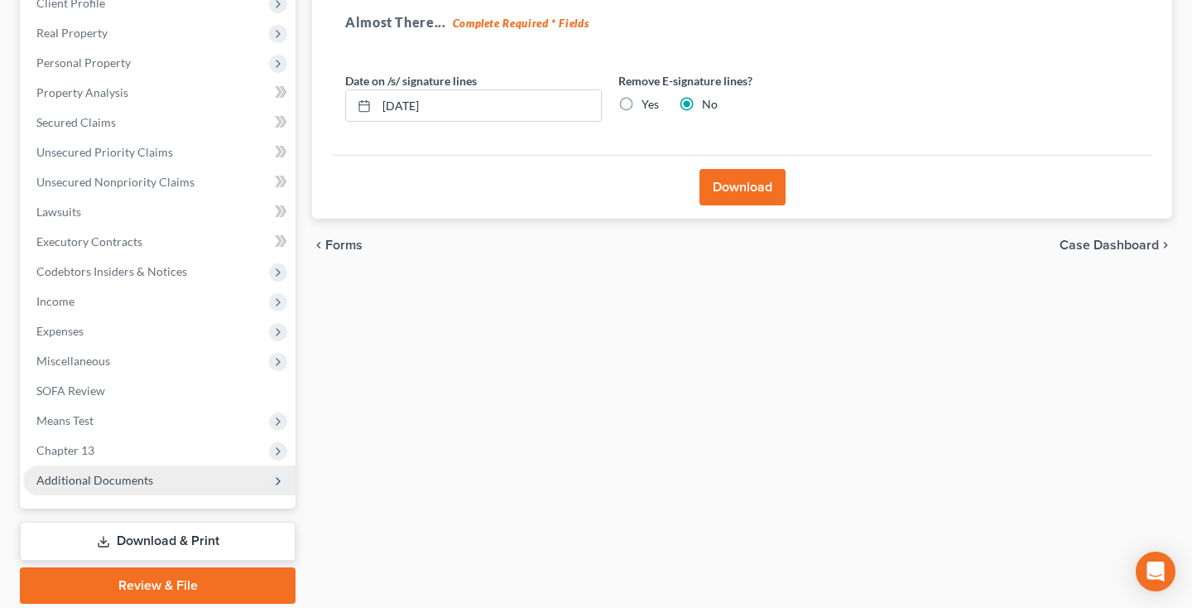
click at [125, 476] on span "Additional Documents" at bounding box center [94, 480] width 117 height 14
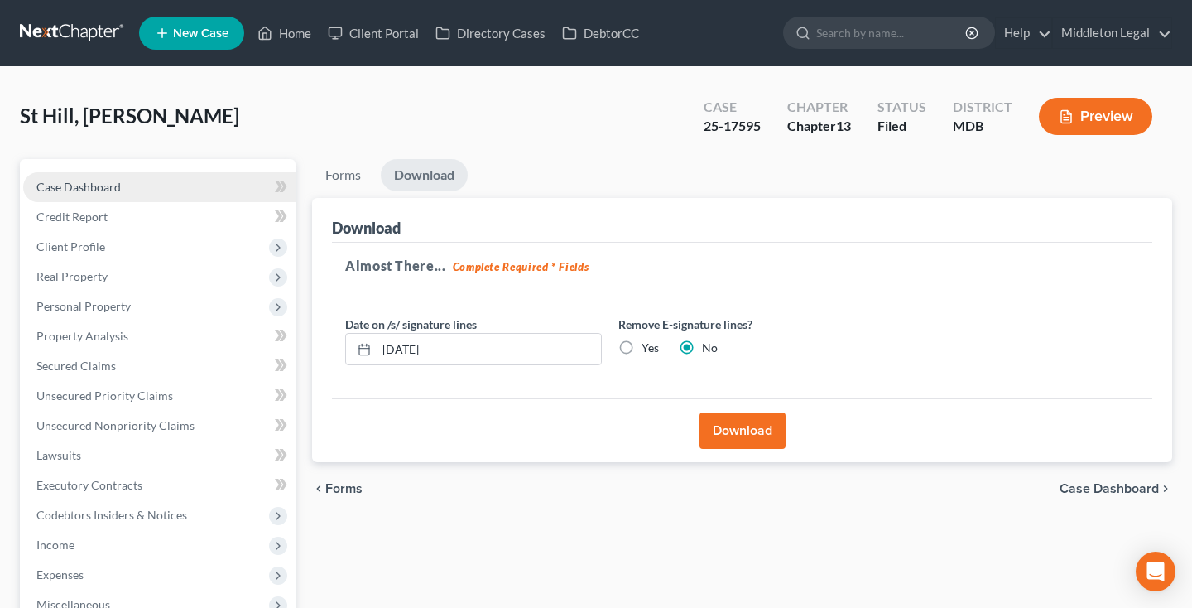
scroll to position [0, 0]
click at [104, 185] on span "Case Dashboard" at bounding box center [78, 187] width 84 height 14
select select "3"
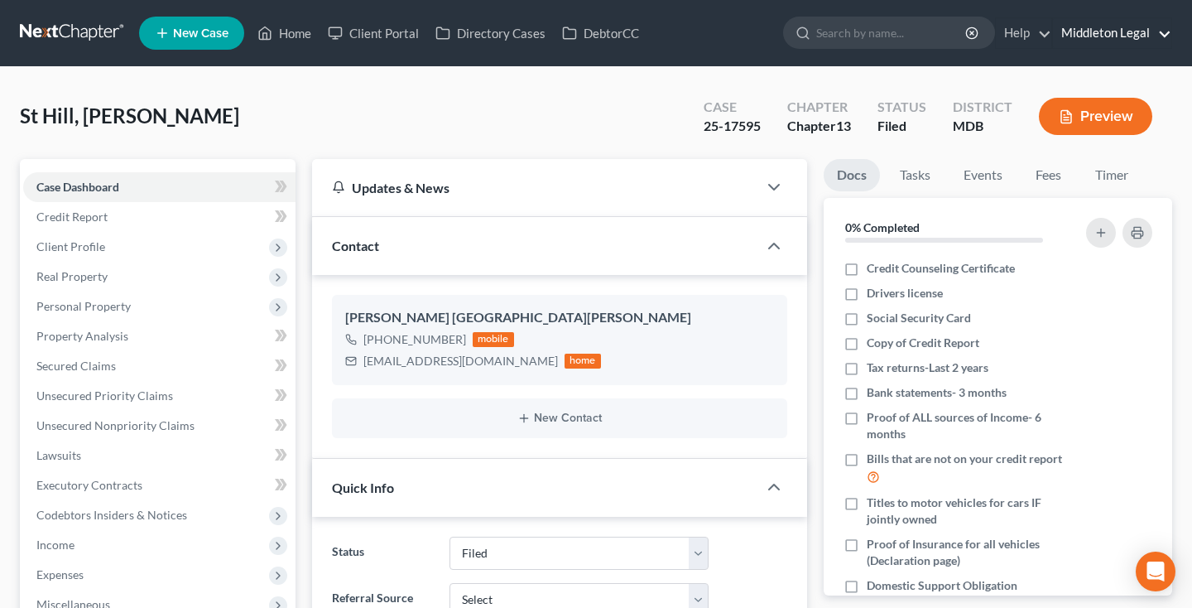
click at [1150, 32] on link "Middleton Legal" at bounding box center [1112, 33] width 118 height 30
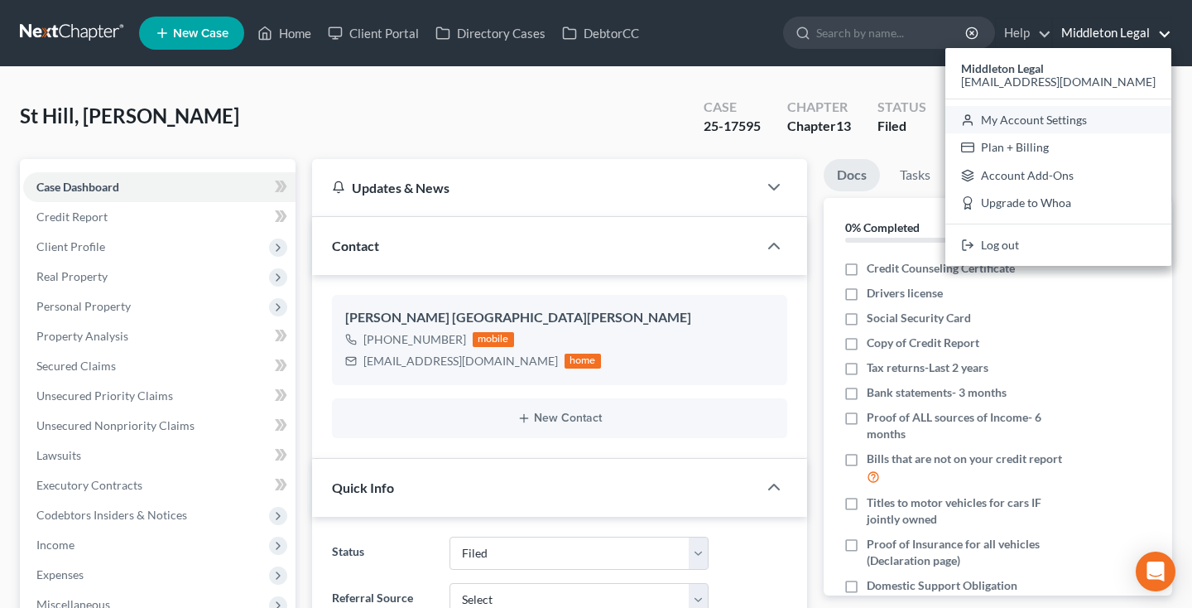
click at [1083, 119] on link "My Account Settings" at bounding box center [1059, 120] width 226 height 28
select select "38"
select select "24"
select select "21"
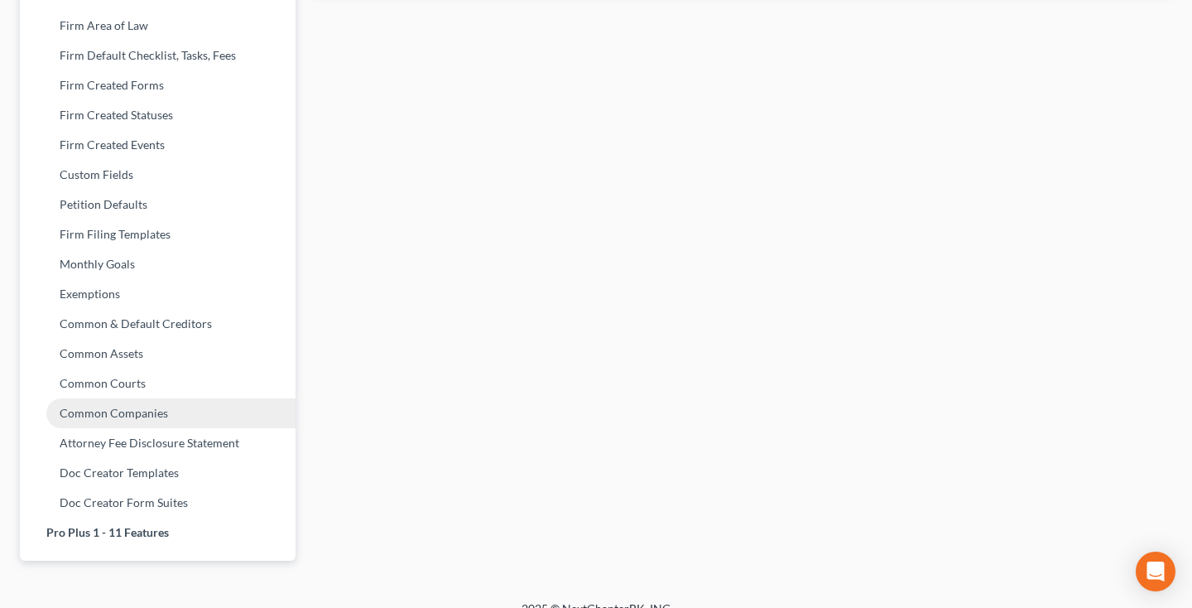
scroll to position [682, 1]
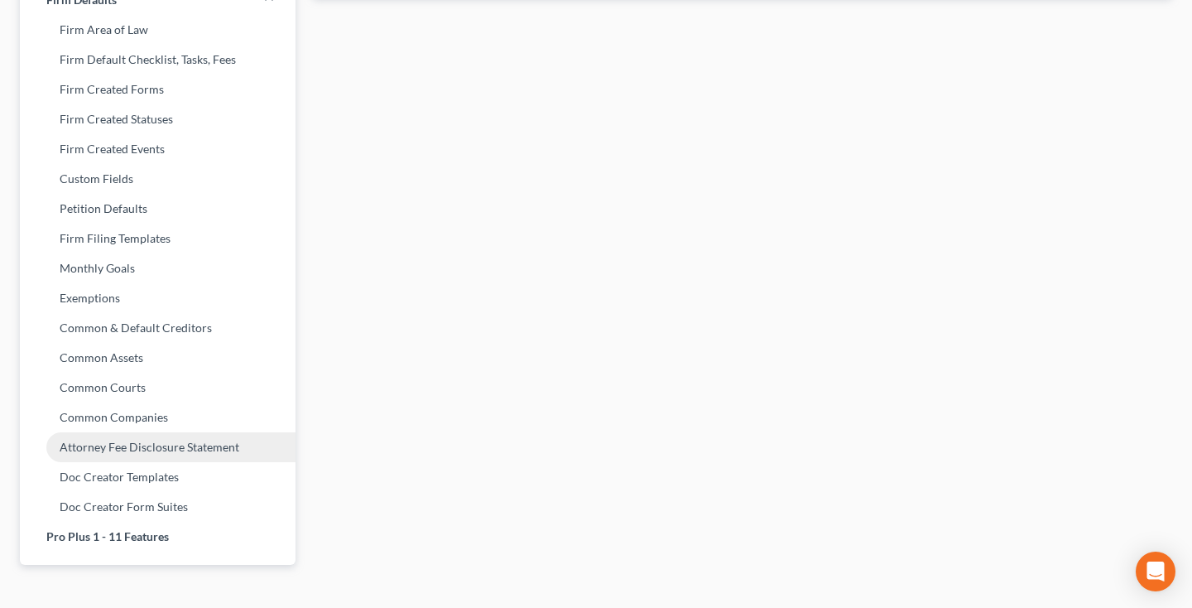
click at [132, 449] on link "Attorney Fee Disclosure Statement" at bounding box center [158, 447] width 276 height 30
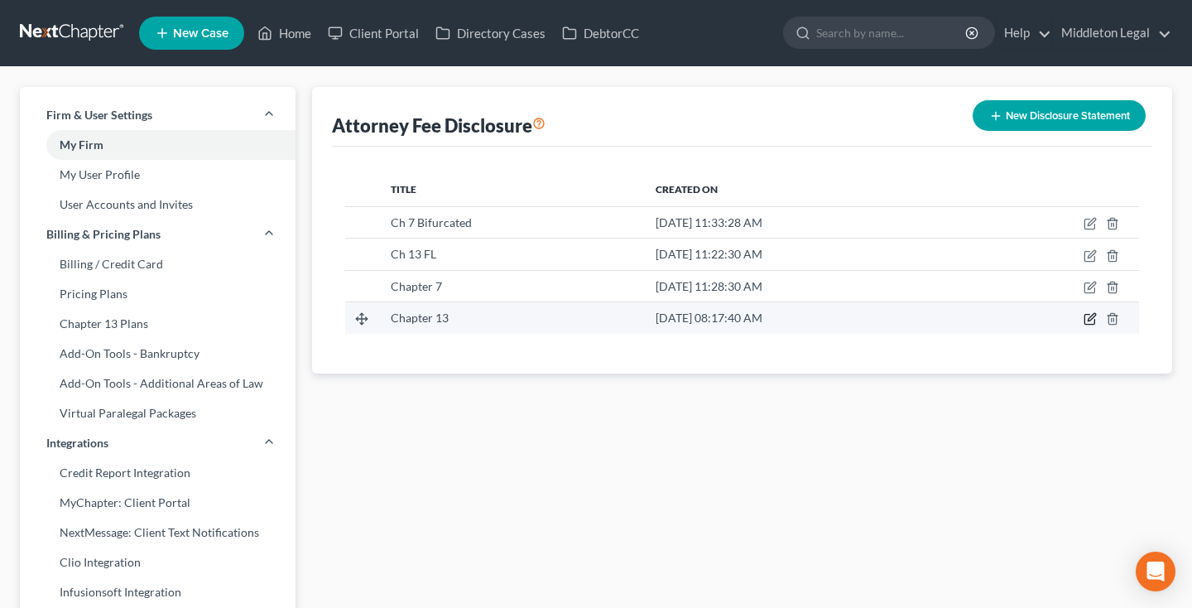
click at [1093, 319] on icon "button" at bounding box center [1091, 317] width 7 height 7
select select "38"
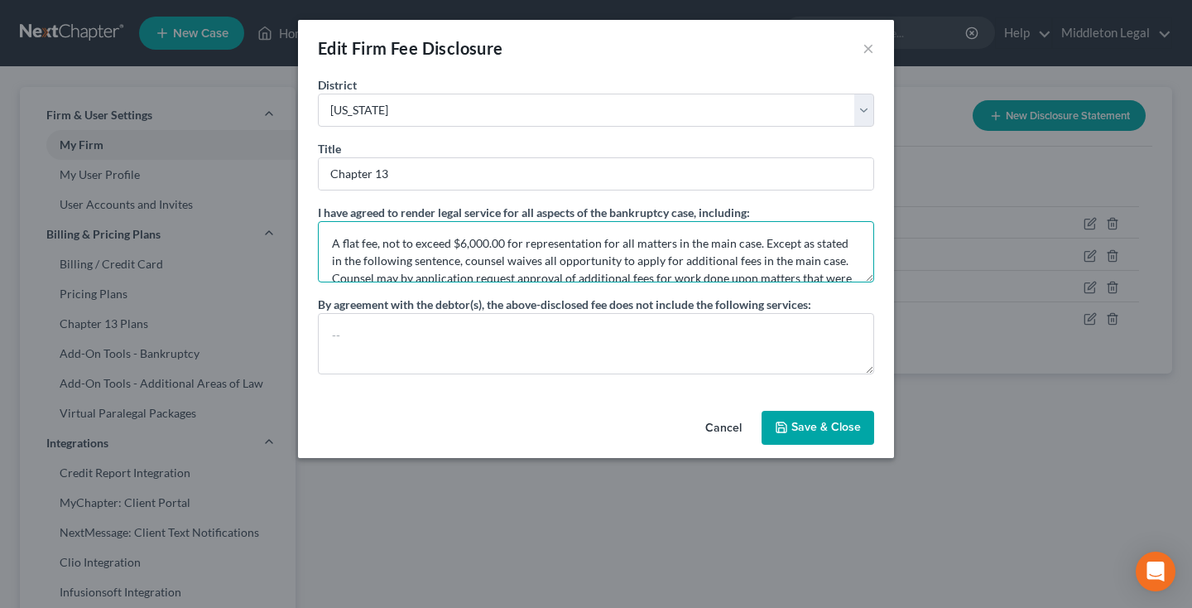
drag, startPoint x: 605, startPoint y: 267, endPoint x: 306, endPoint y: 200, distance: 307.0
click at [306, 200] on div "District Alabama - Middle Alabama - Northern Alabama - Southern Alaska Arizona …" at bounding box center [596, 240] width 596 height 328
click at [733, 427] on button "Cancel" at bounding box center [723, 428] width 63 height 33
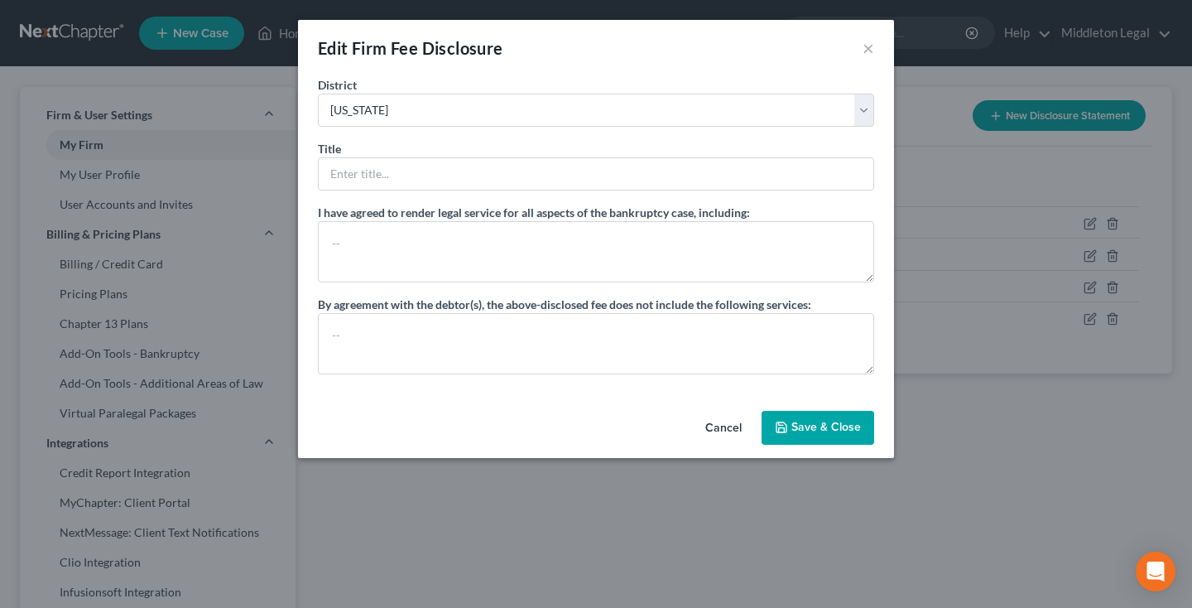
select select "?"
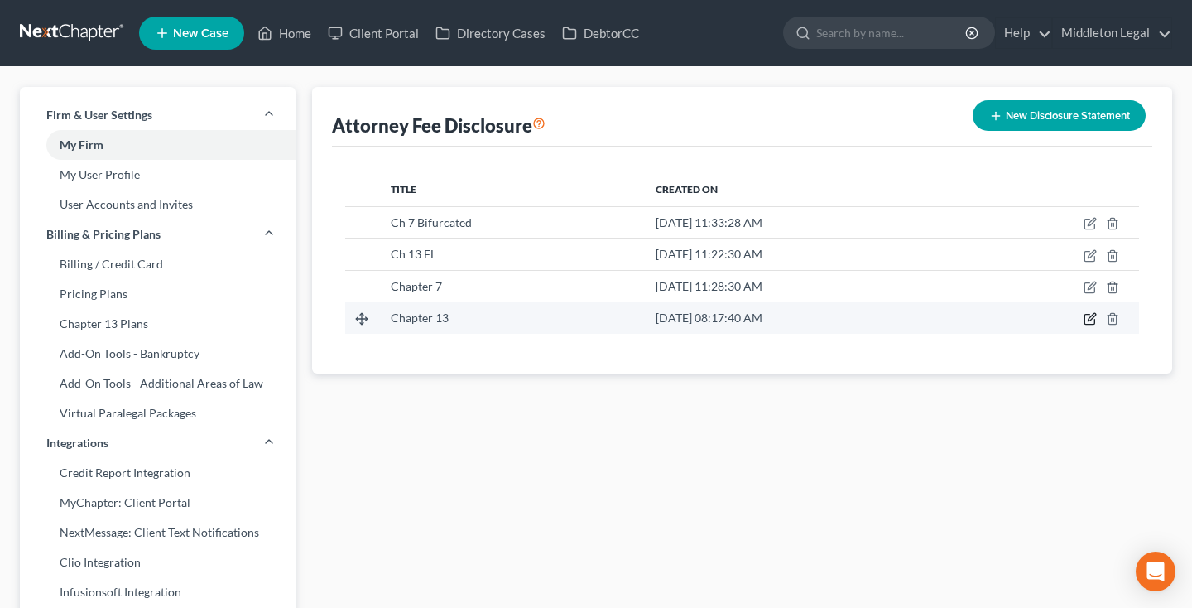
click at [1096, 320] on icon "button" at bounding box center [1090, 318] width 13 height 13
select select "38"
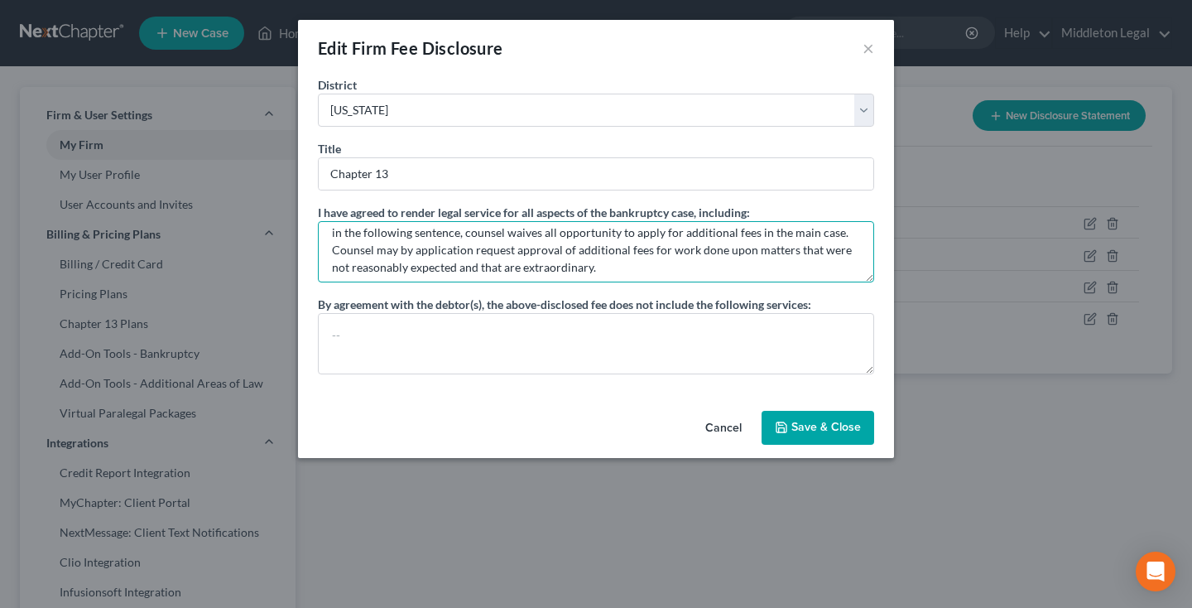
scroll to position [35, 0]
drag, startPoint x: 329, startPoint y: 242, endPoint x: 665, endPoint y: 299, distance: 341.0
click at [665, 299] on div "I have agreed to render legal service for all aspects of the bankruptcy case, i…" at bounding box center [596, 289] width 556 height 171
